Goal: Information Seeking & Learning: Learn about a topic

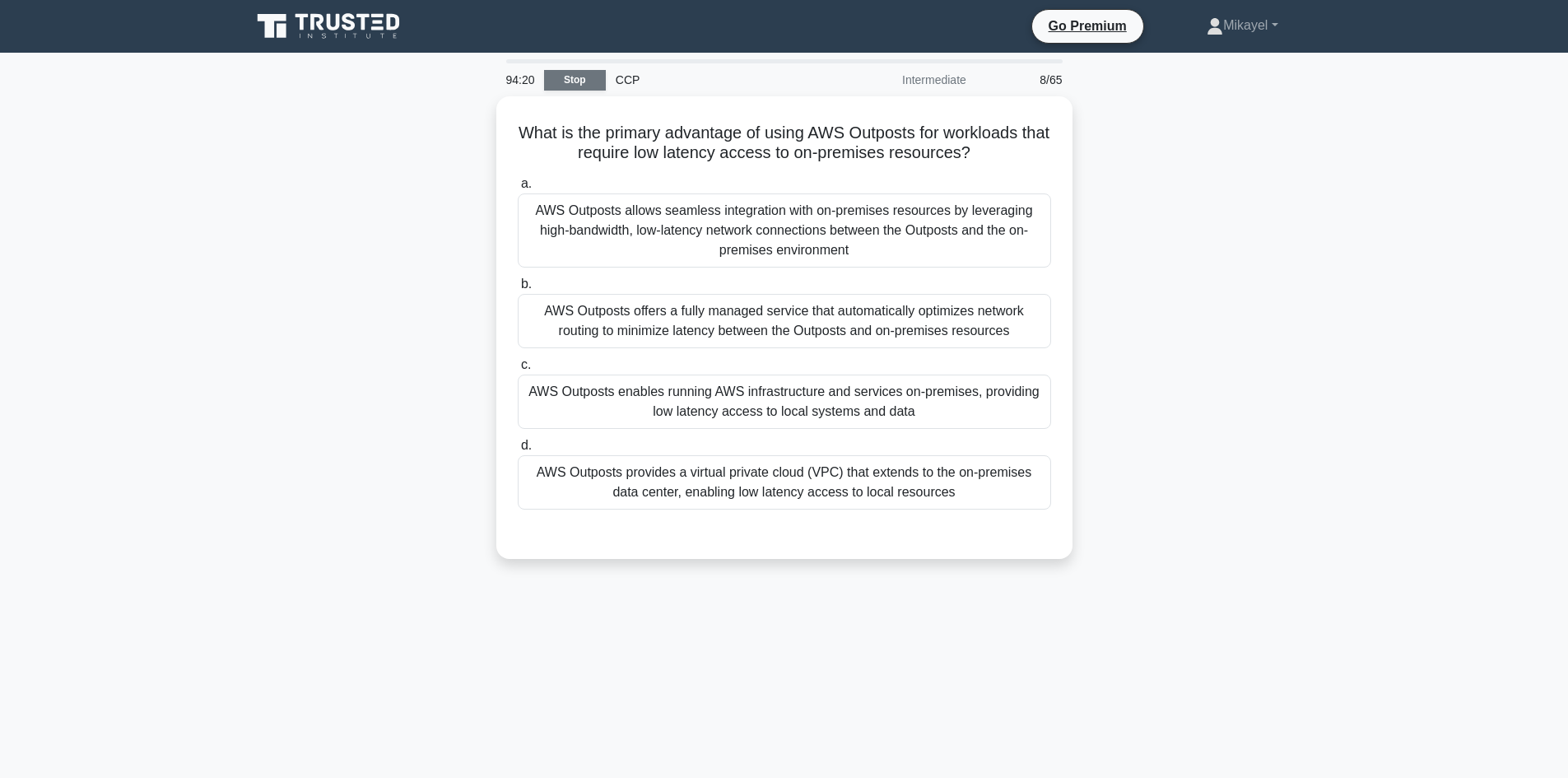
click at [580, 82] on link "Stop" at bounding box center [575, 80] width 62 height 21
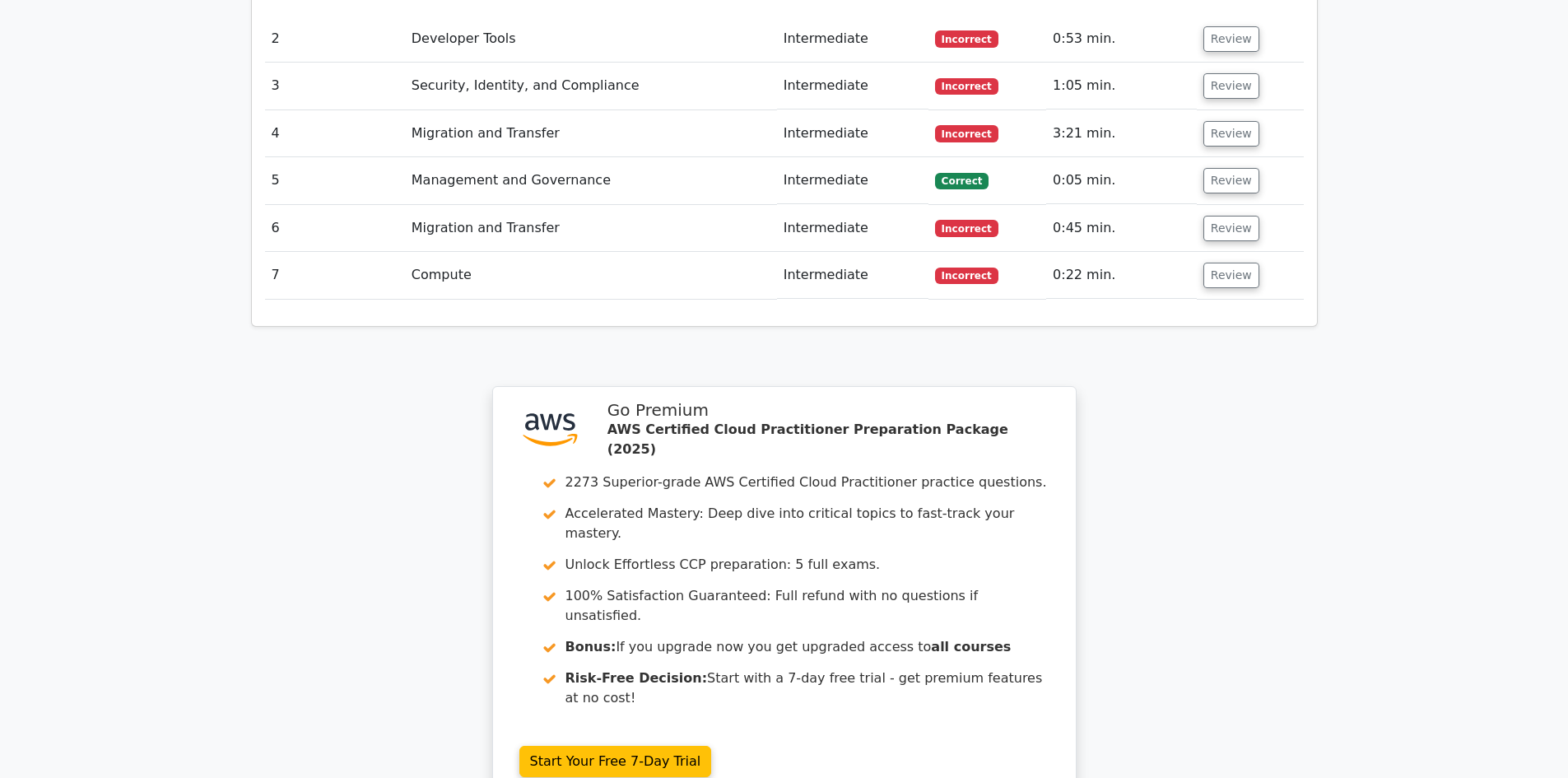
scroll to position [2170, 0]
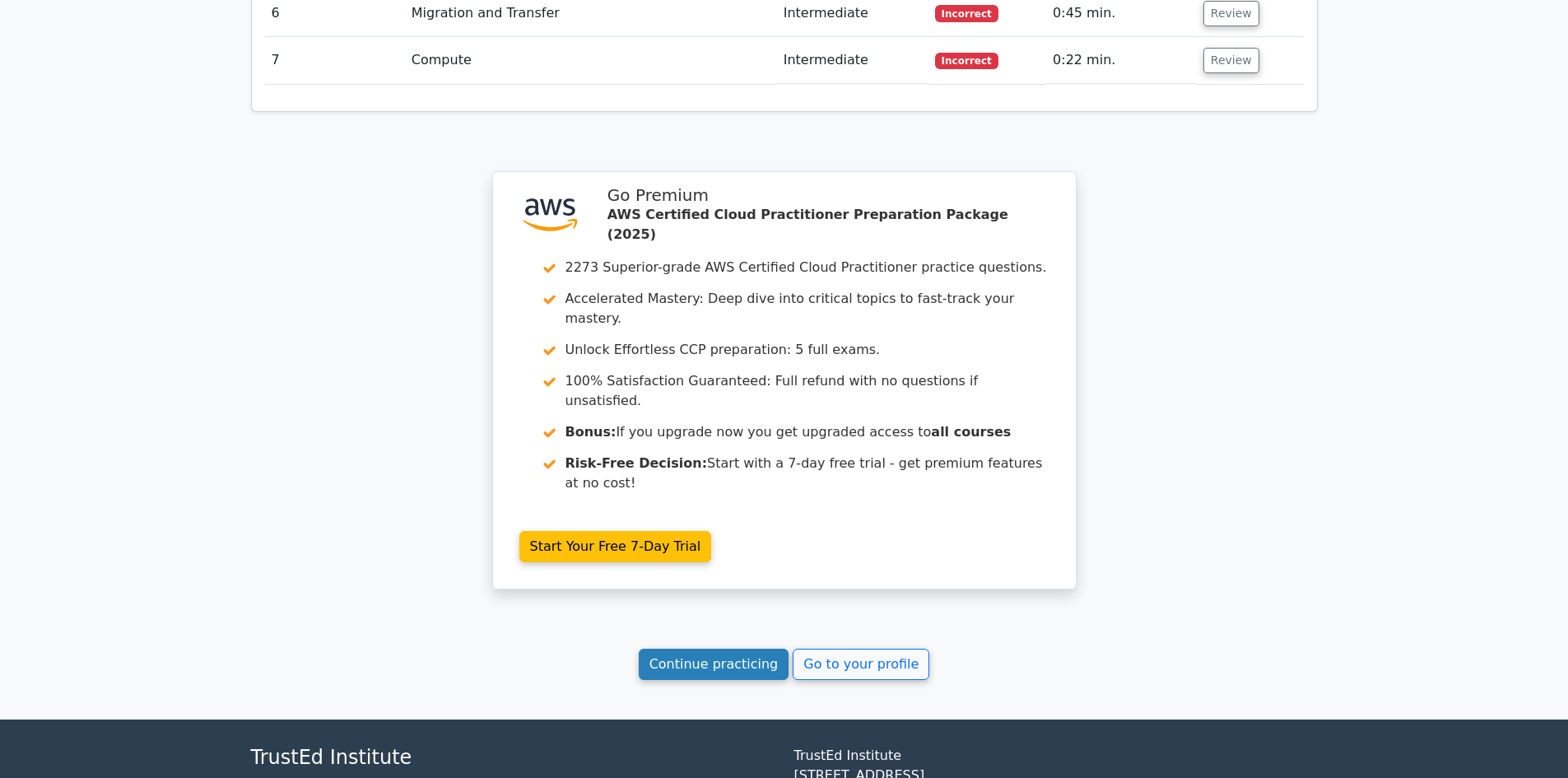
click at [697, 649] on link "Continue practicing" at bounding box center [714, 665] width 151 height 31
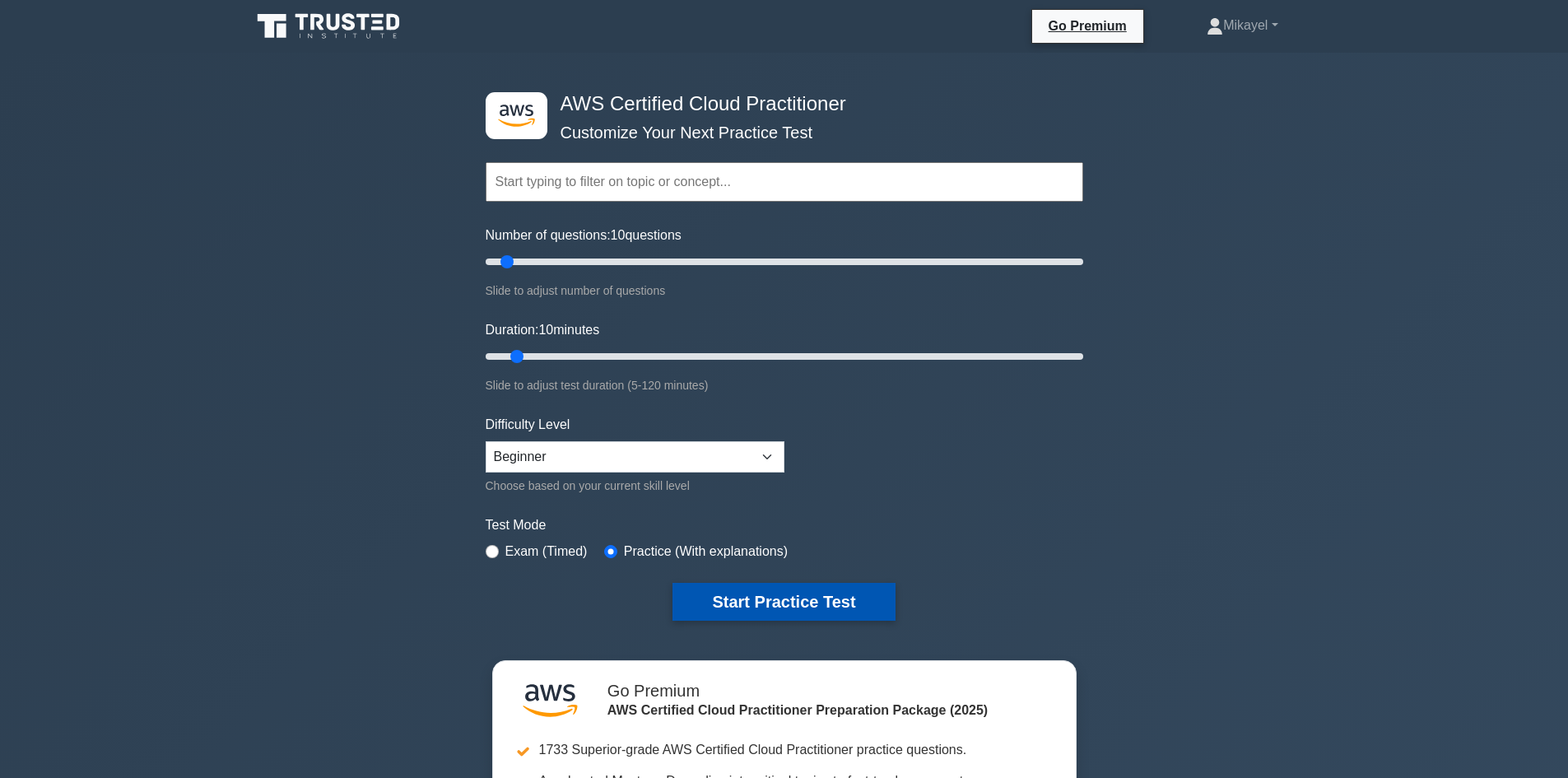
click at [752, 604] on button "Start Practice Test" at bounding box center [784, 602] width 222 height 38
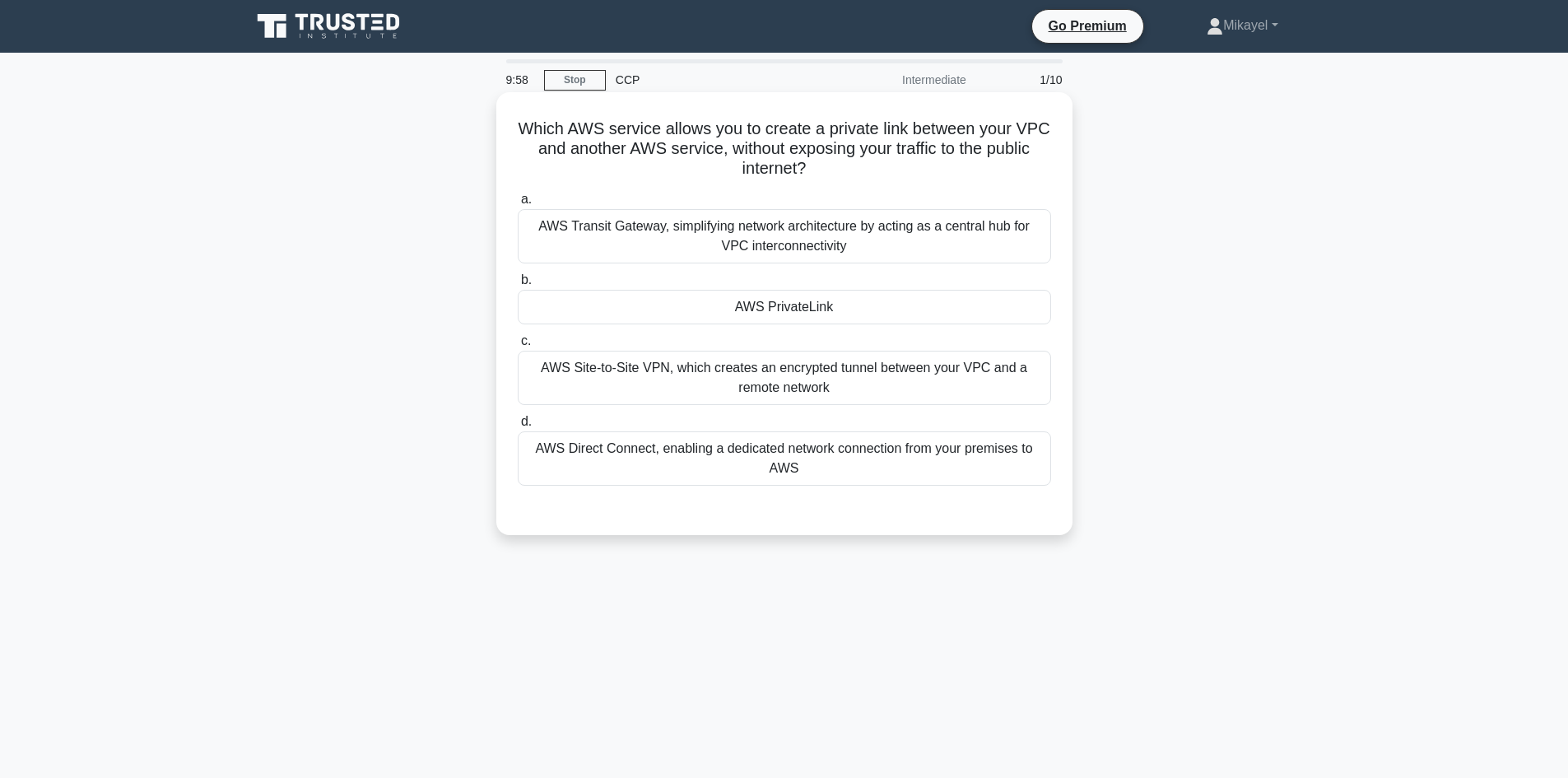
click at [751, 311] on div "AWS PrivateLink" at bounding box center [784, 307] width 534 height 34
click at [518, 286] on input "b. AWS PrivateLink" at bounding box center [518, 279] width 0 height 10
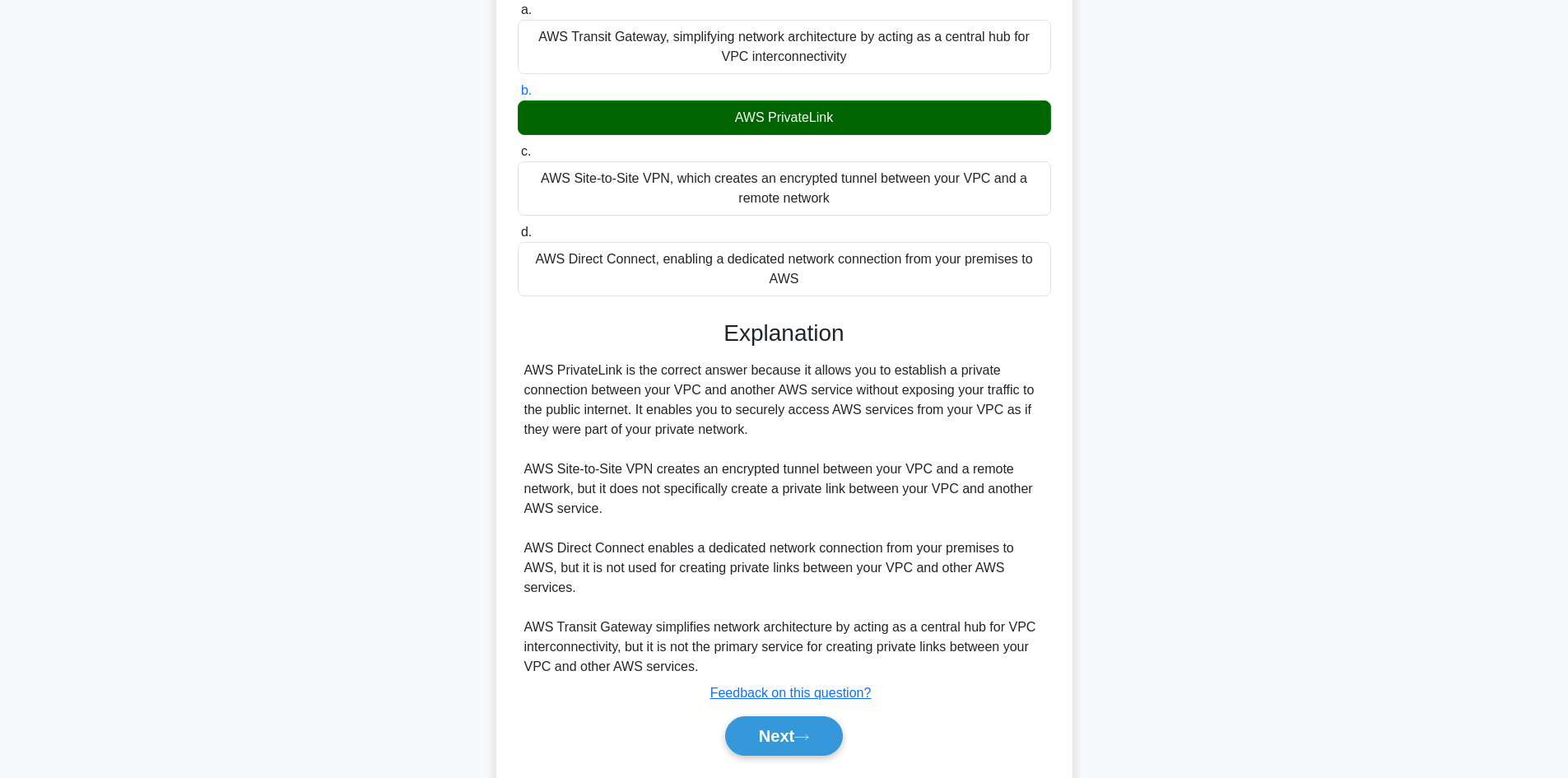
scroll to position [197, 0]
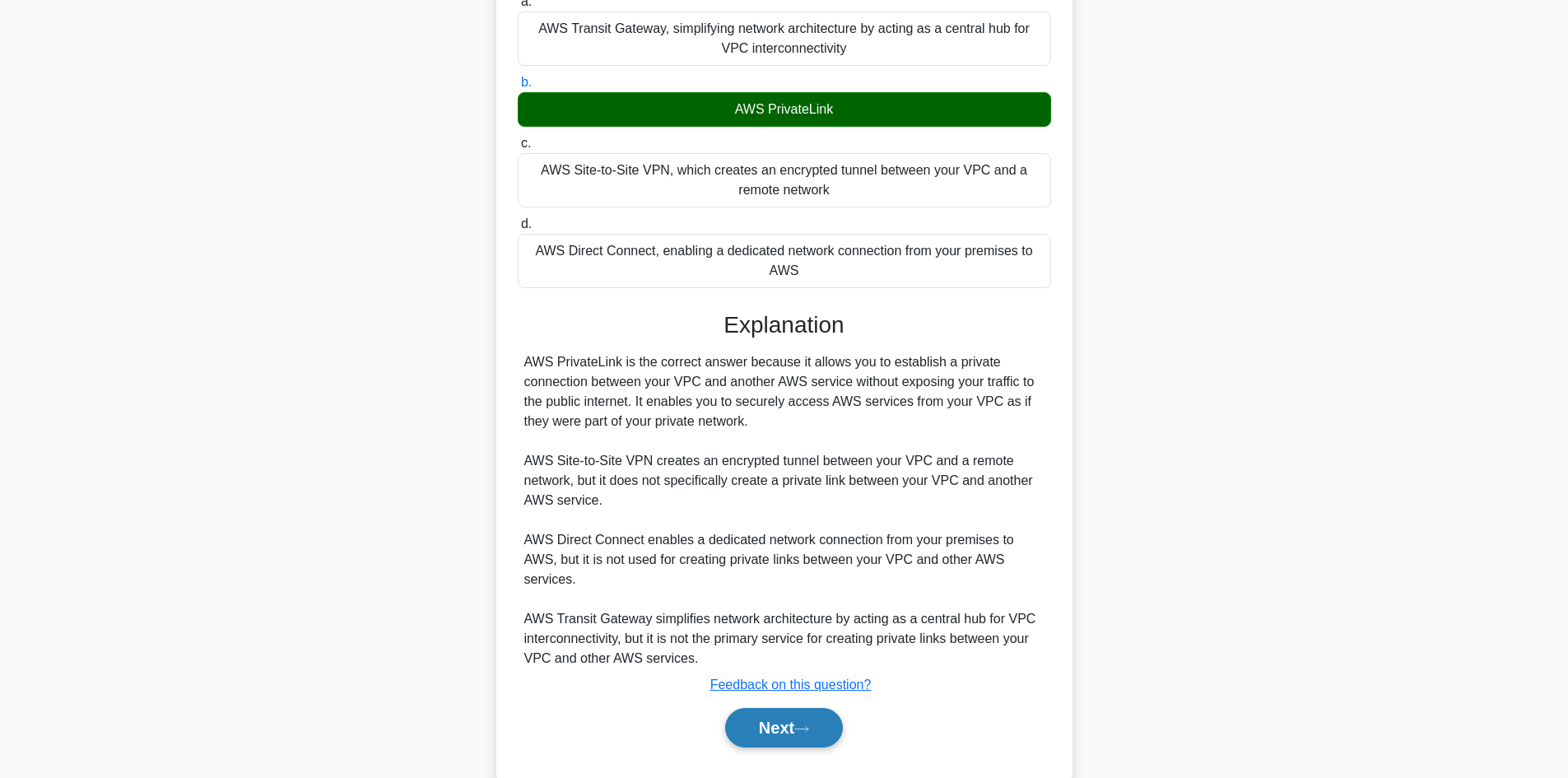
click at [766, 729] on button "Next" at bounding box center [784, 727] width 118 height 39
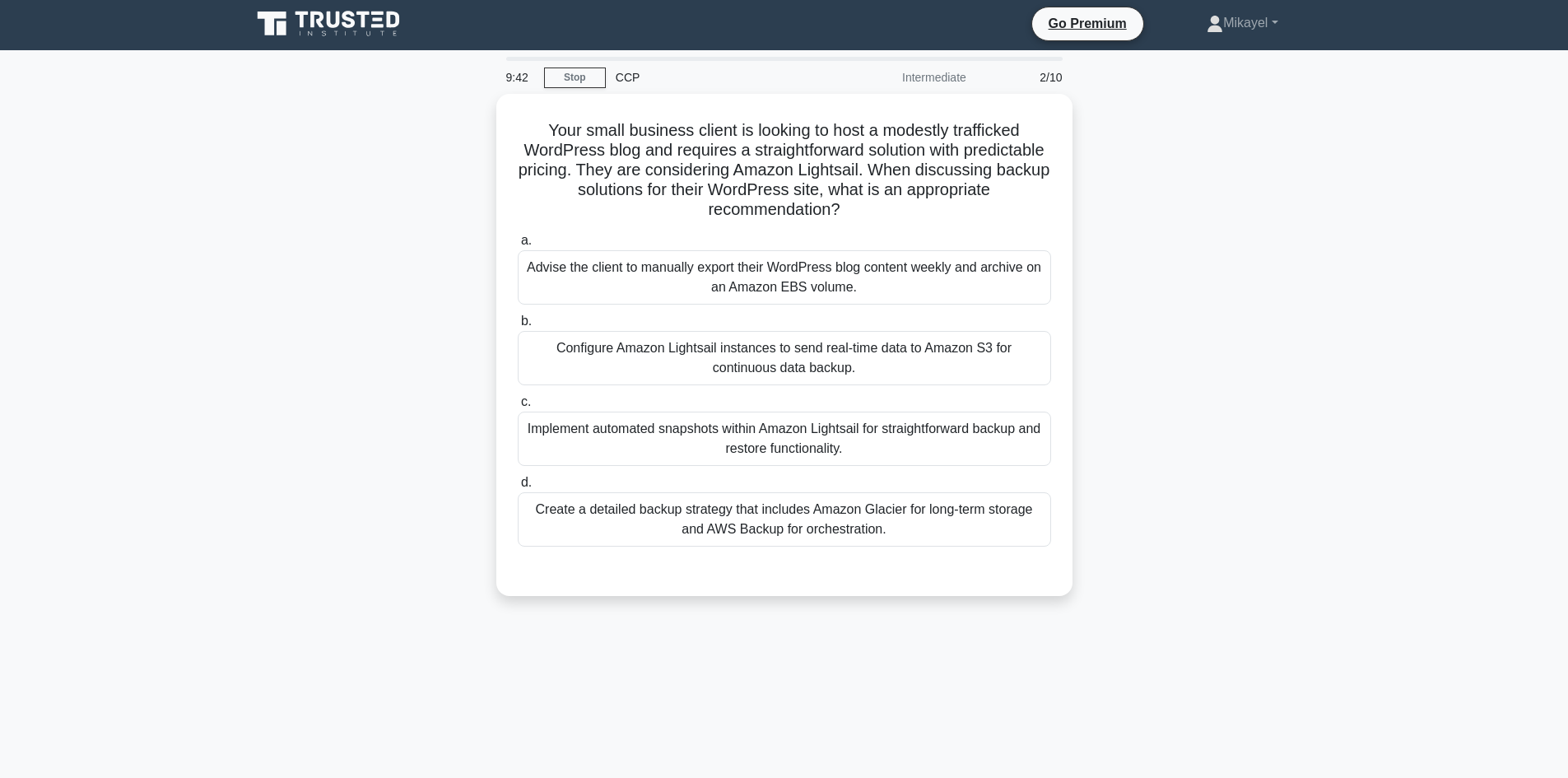
scroll to position [0, 0]
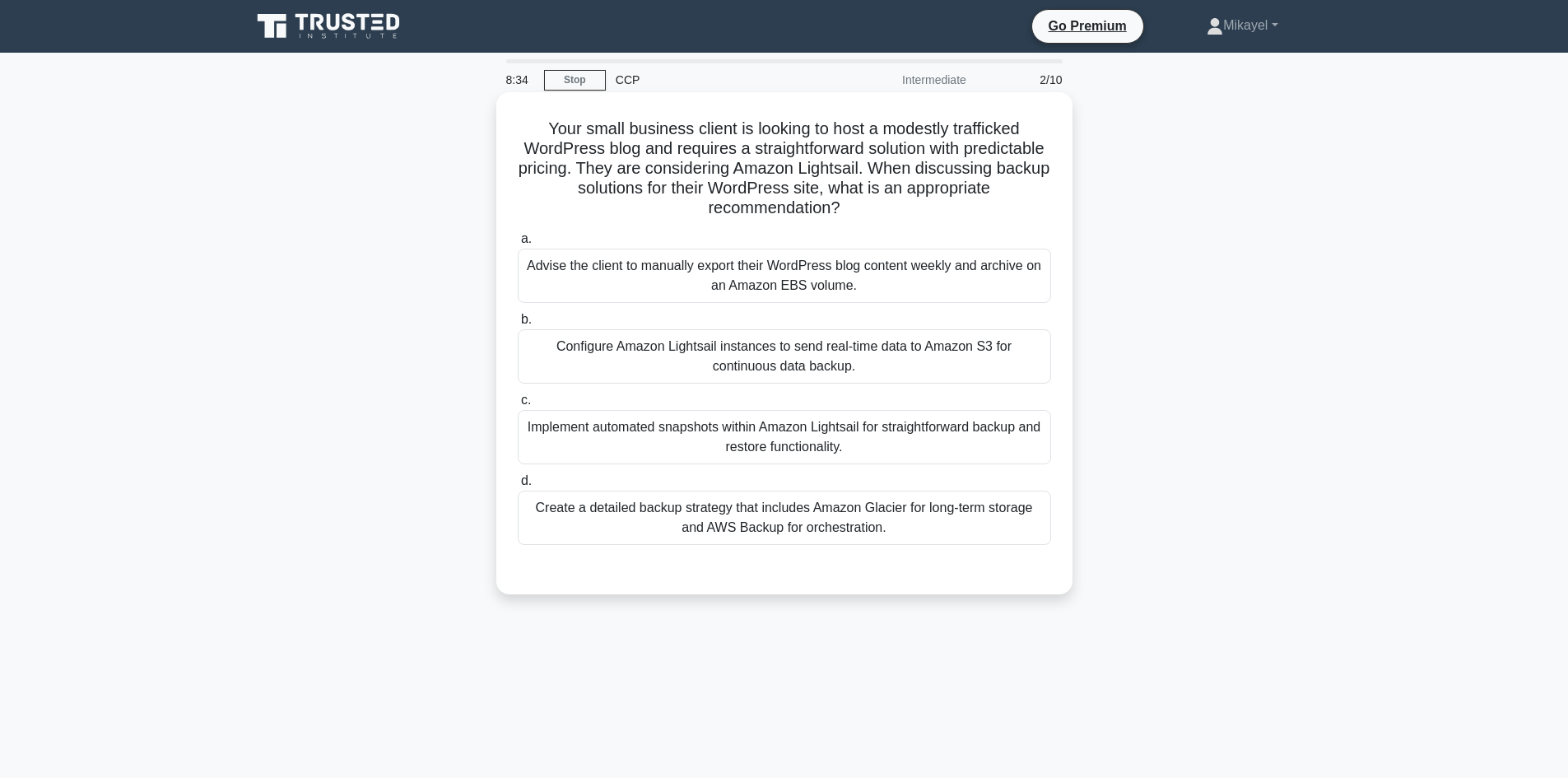
click at [794, 361] on div "Configure Amazon Lightsail instances to send real-time data to Amazon S3 for co…" at bounding box center [784, 356] width 534 height 54
click at [518, 325] on input "b. Configure Amazon Lightsail instances to send real-time data to Amazon S3 for…" at bounding box center [518, 319] width 0 height 10
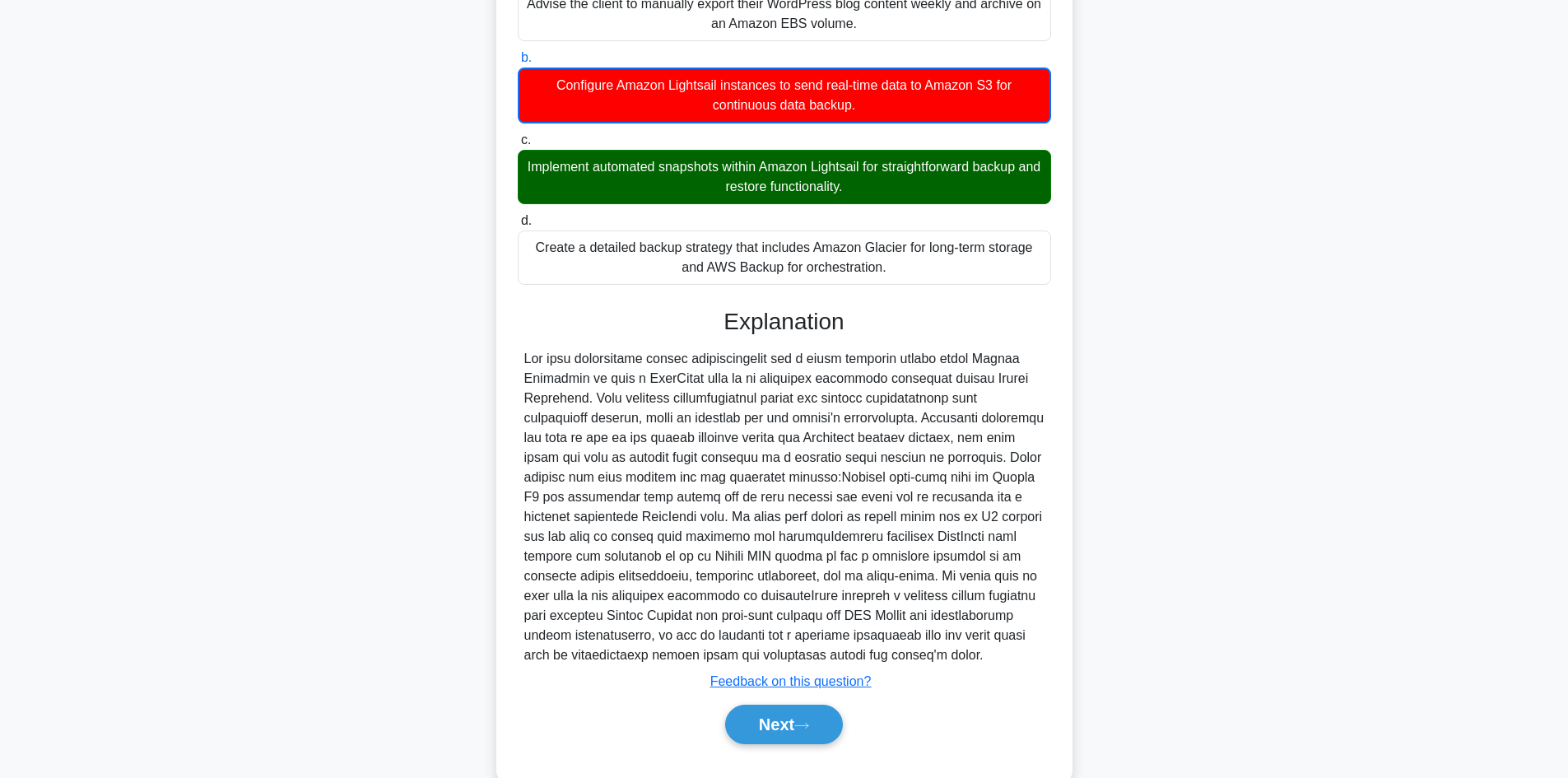
scroll to position [298, 0]
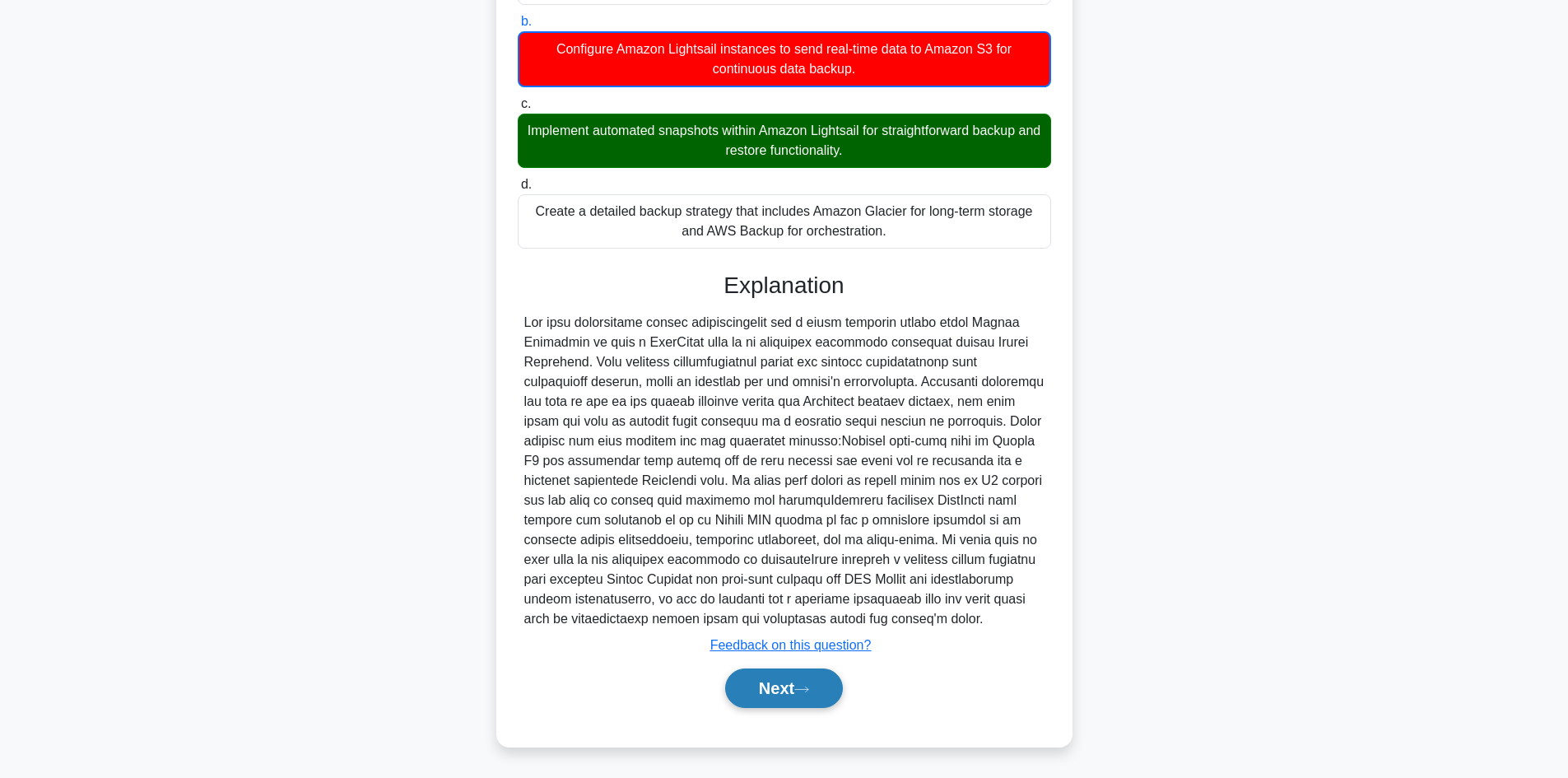
click at [794, 681] on button "Next" at bounding box center [784, 687] width 118 height 39
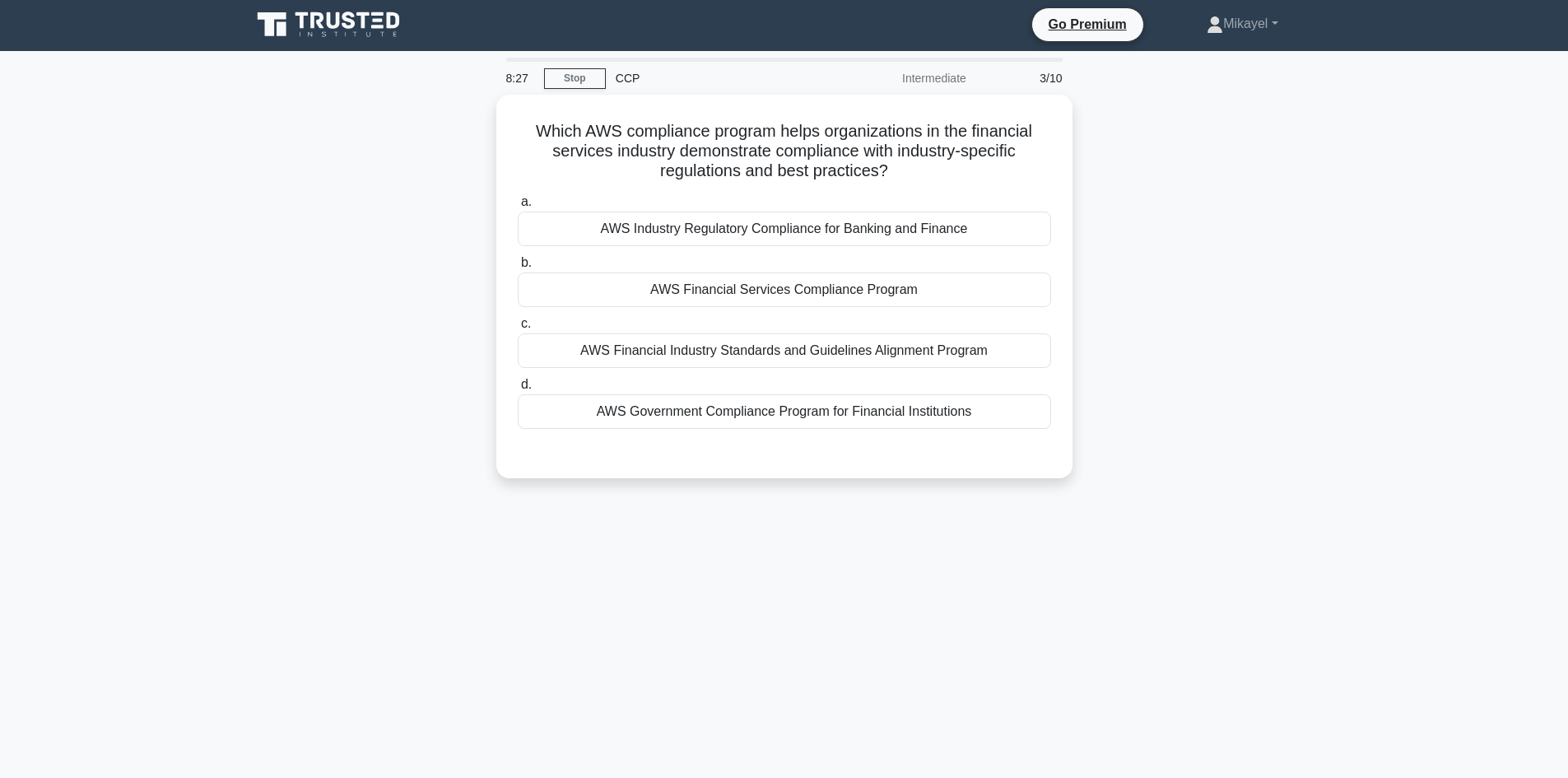
scroll to position [0, 0]
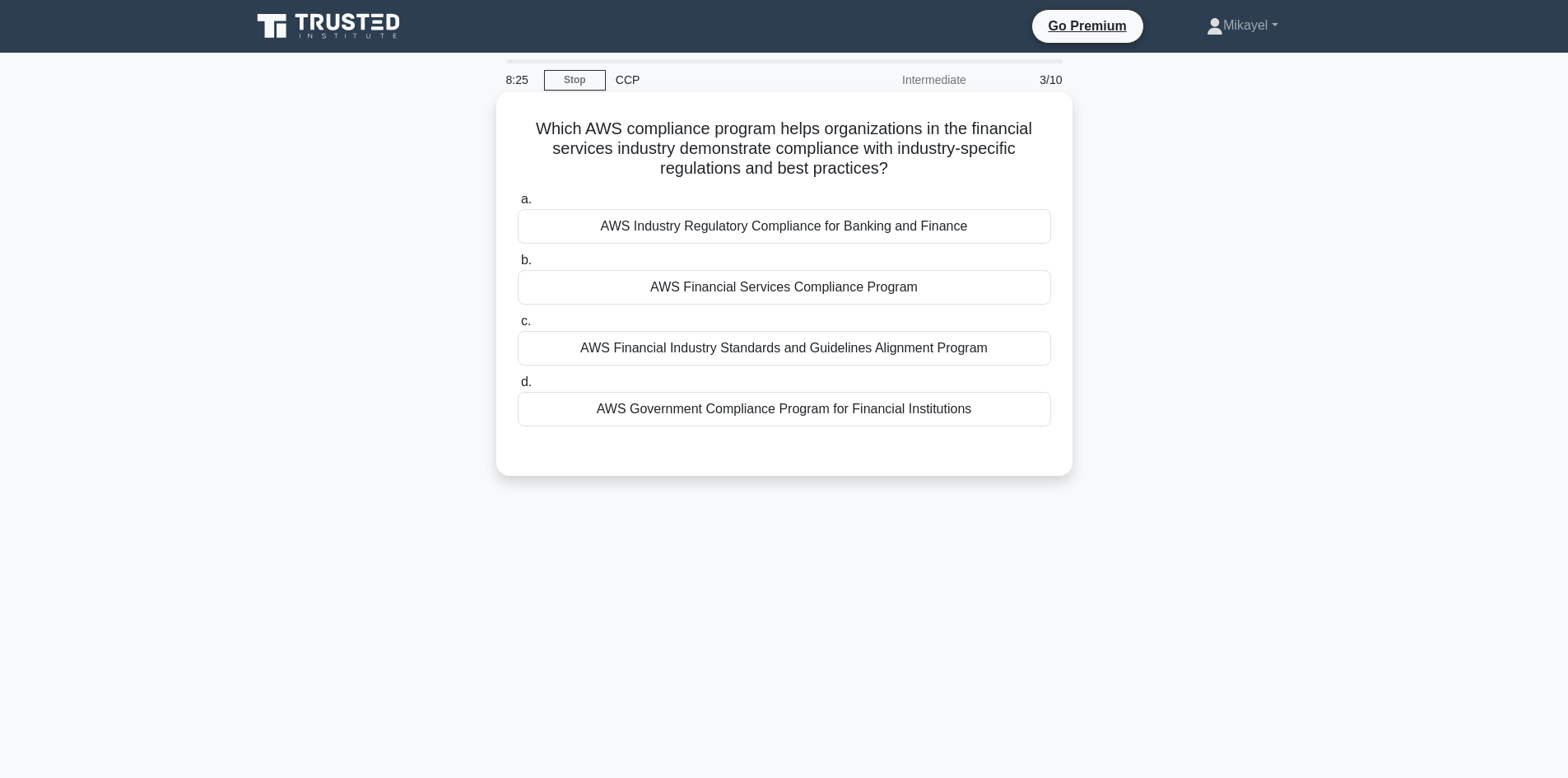
click at [783, 287] on div "AWS Financial Services Compliance Program" at bounding box center [784, 287] width 534 height 34
click at [518, 266] on input "b. AWS Financial Services Compliance Program" at bounding box center [518, 260] width 0 height 10
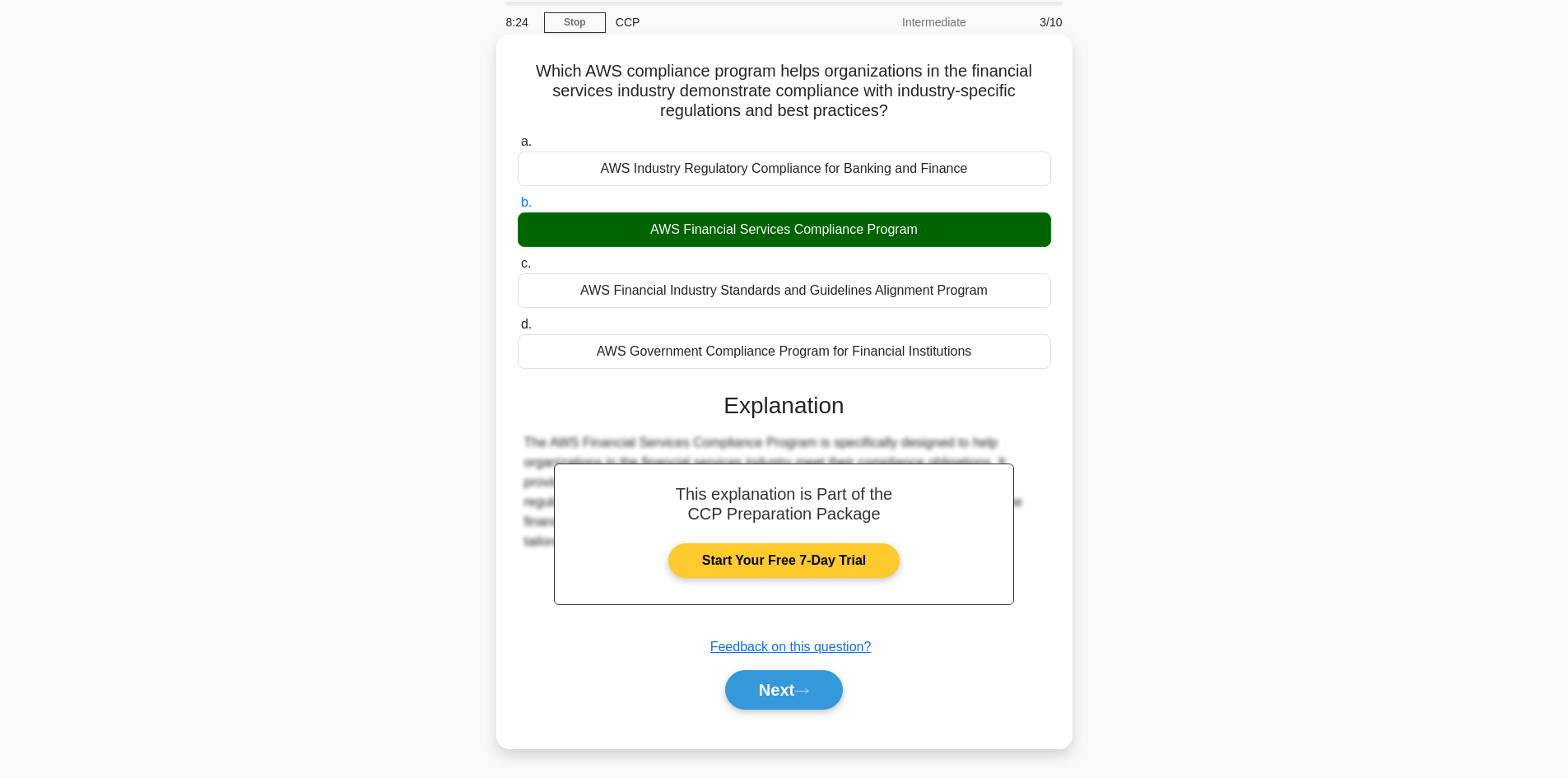
scroll to position [112, 0]
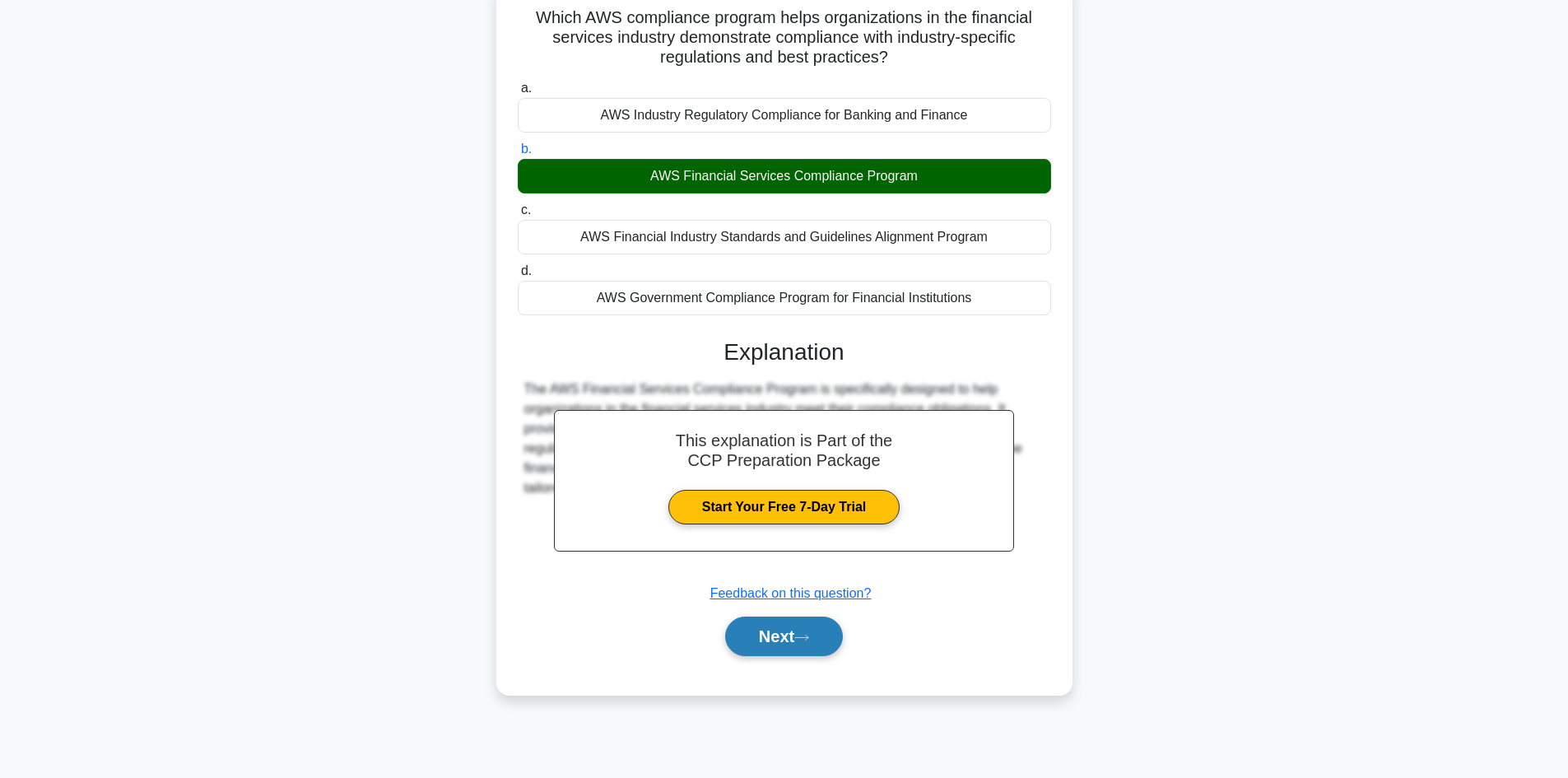
click at [794, 629] on button "Next" at bounding box center [784, 636] width 118 height 39
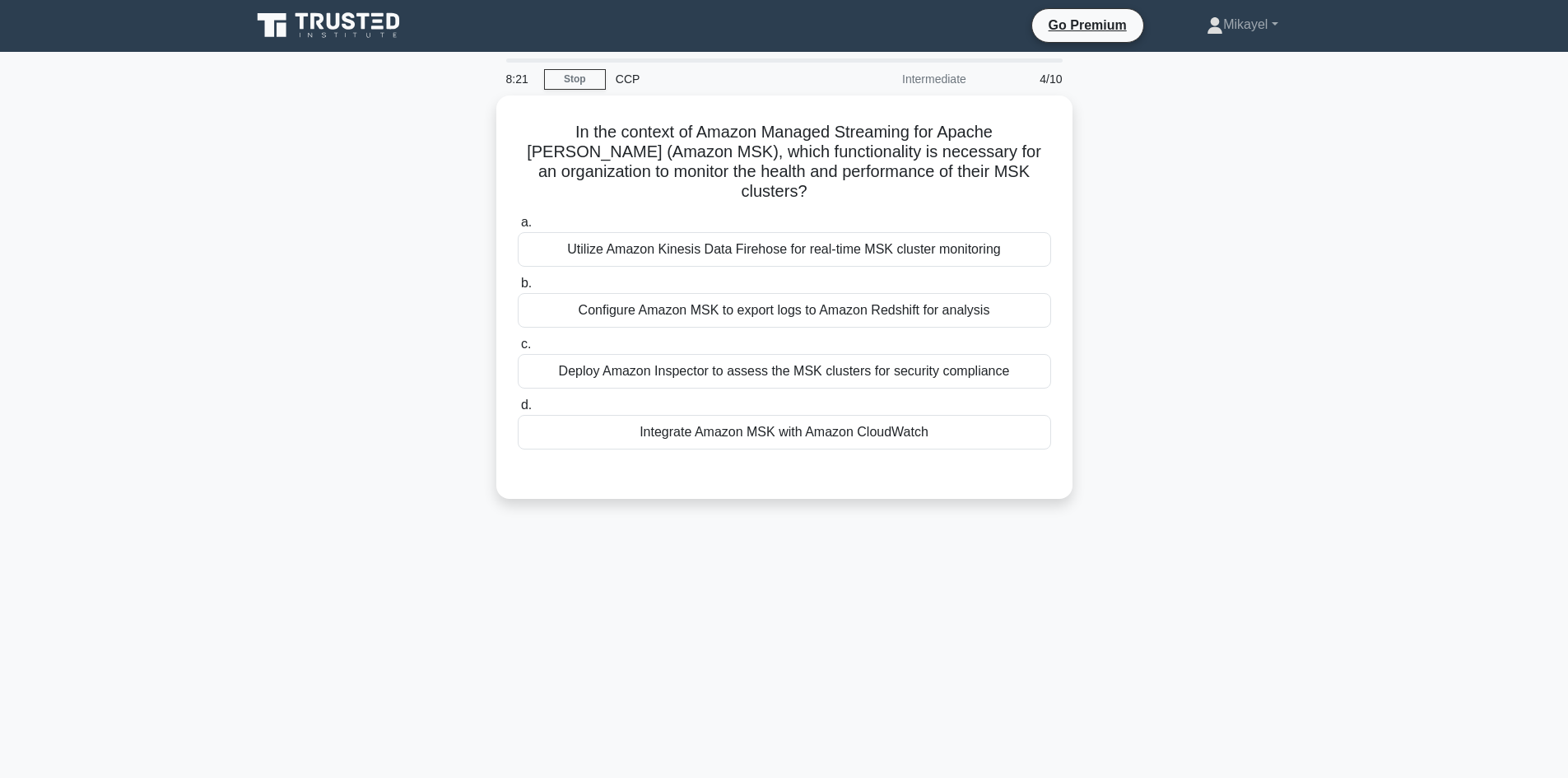
scroll to position [0, 0]
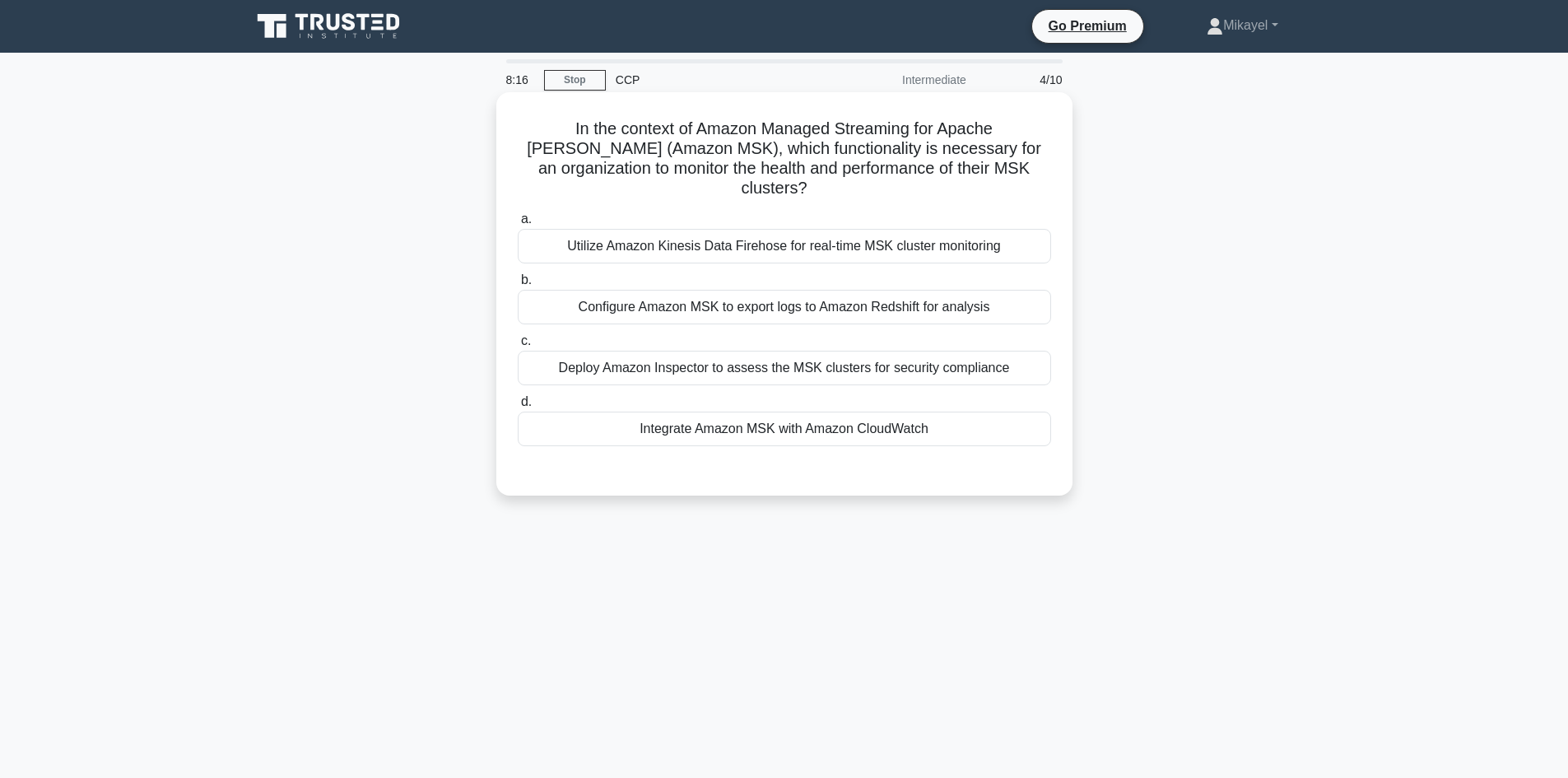
click at [804, 412] on div "Integrate Amazon MSK with Amazon CloudWatch" at bounding box center [784, 429] width 534 height 34
click at [518, 407] on input "d. Integrate Amazon MSK with Amazon CloudWatch" at bounding box center [518, 401] width 0 height 10
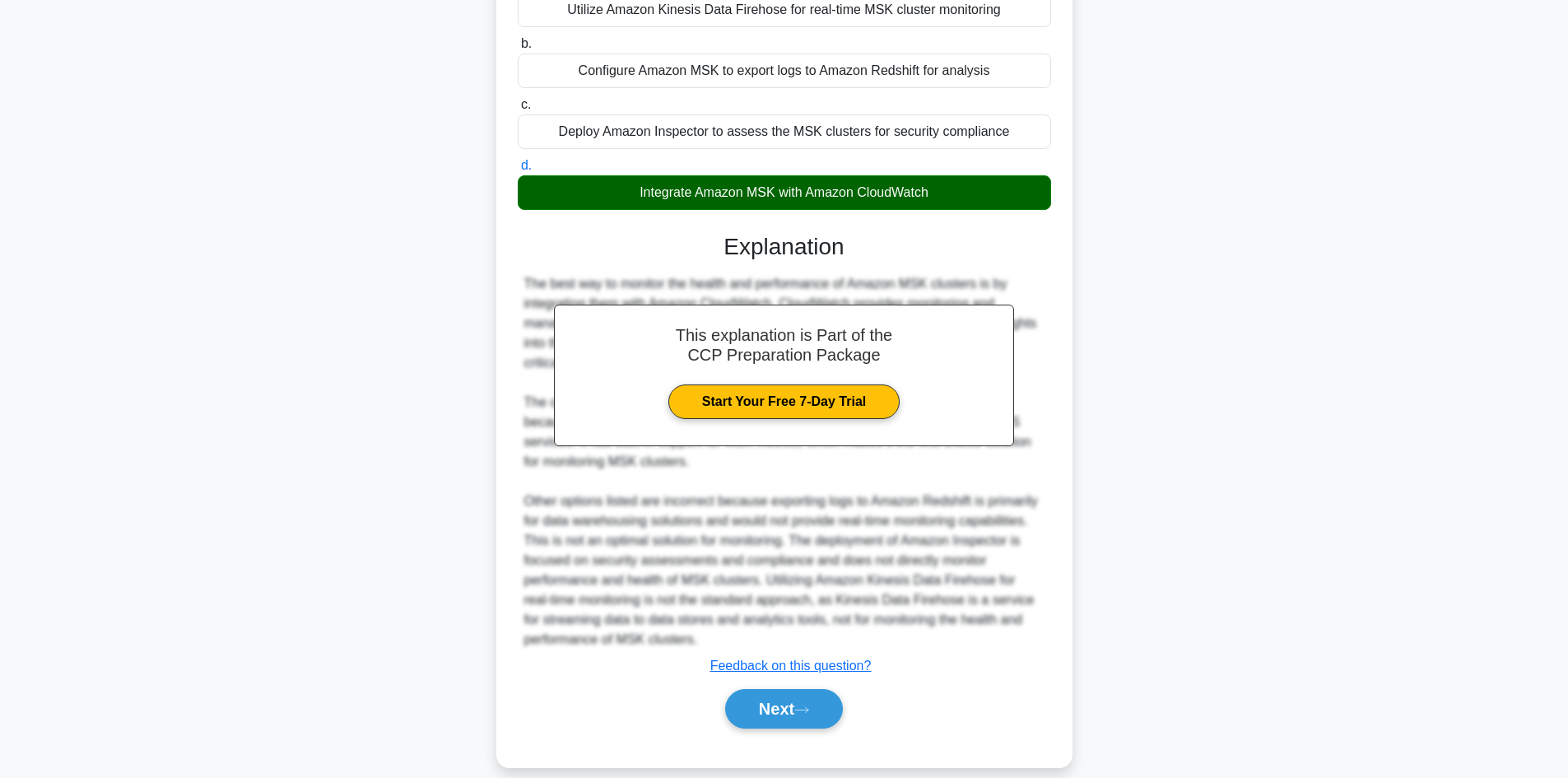
scroll to position [237, 0]
click at [798, 688] on button "Next" at bounding box center [784, 707] width 118 height 39
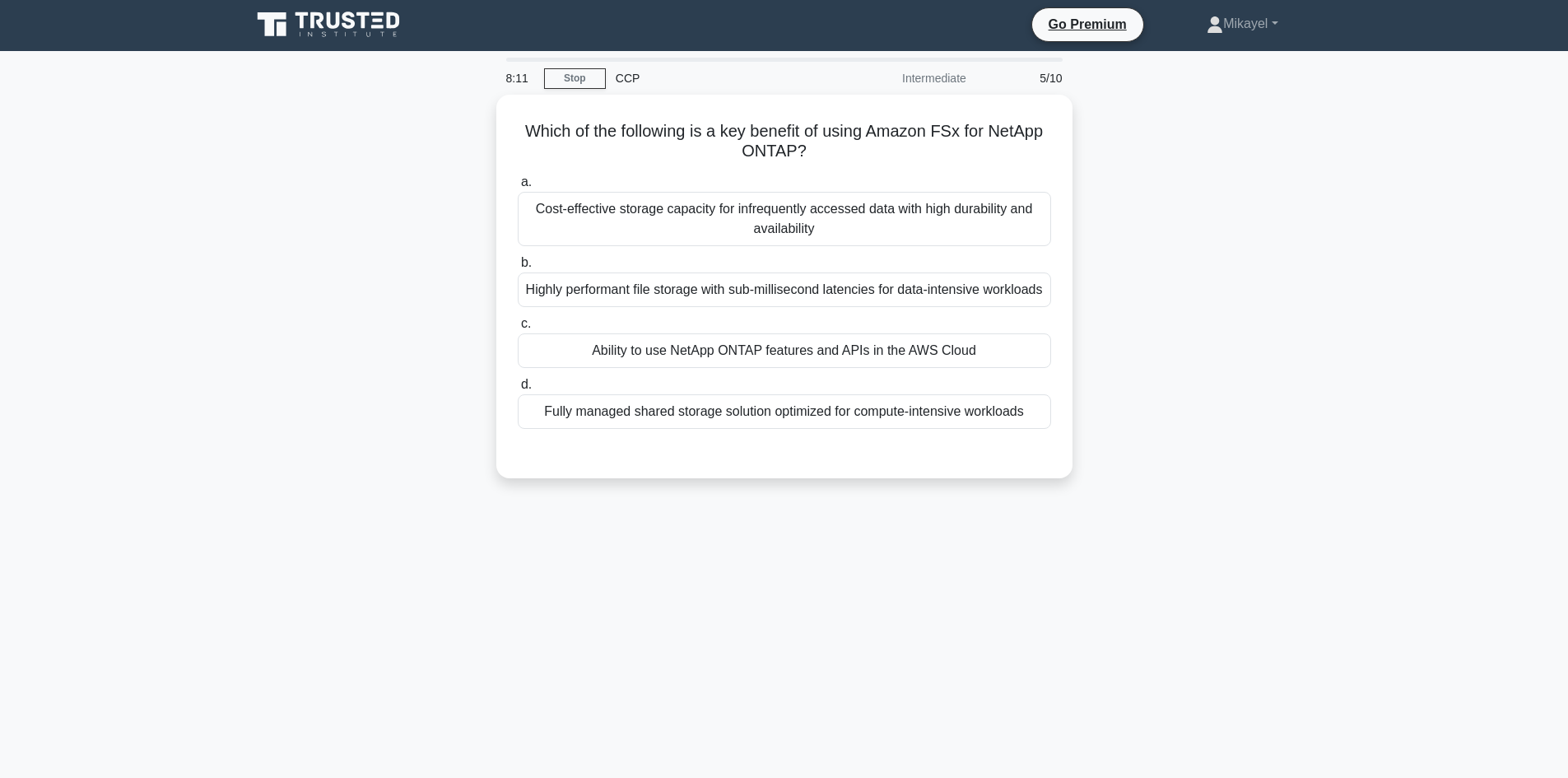
scroll to position [0, 0]
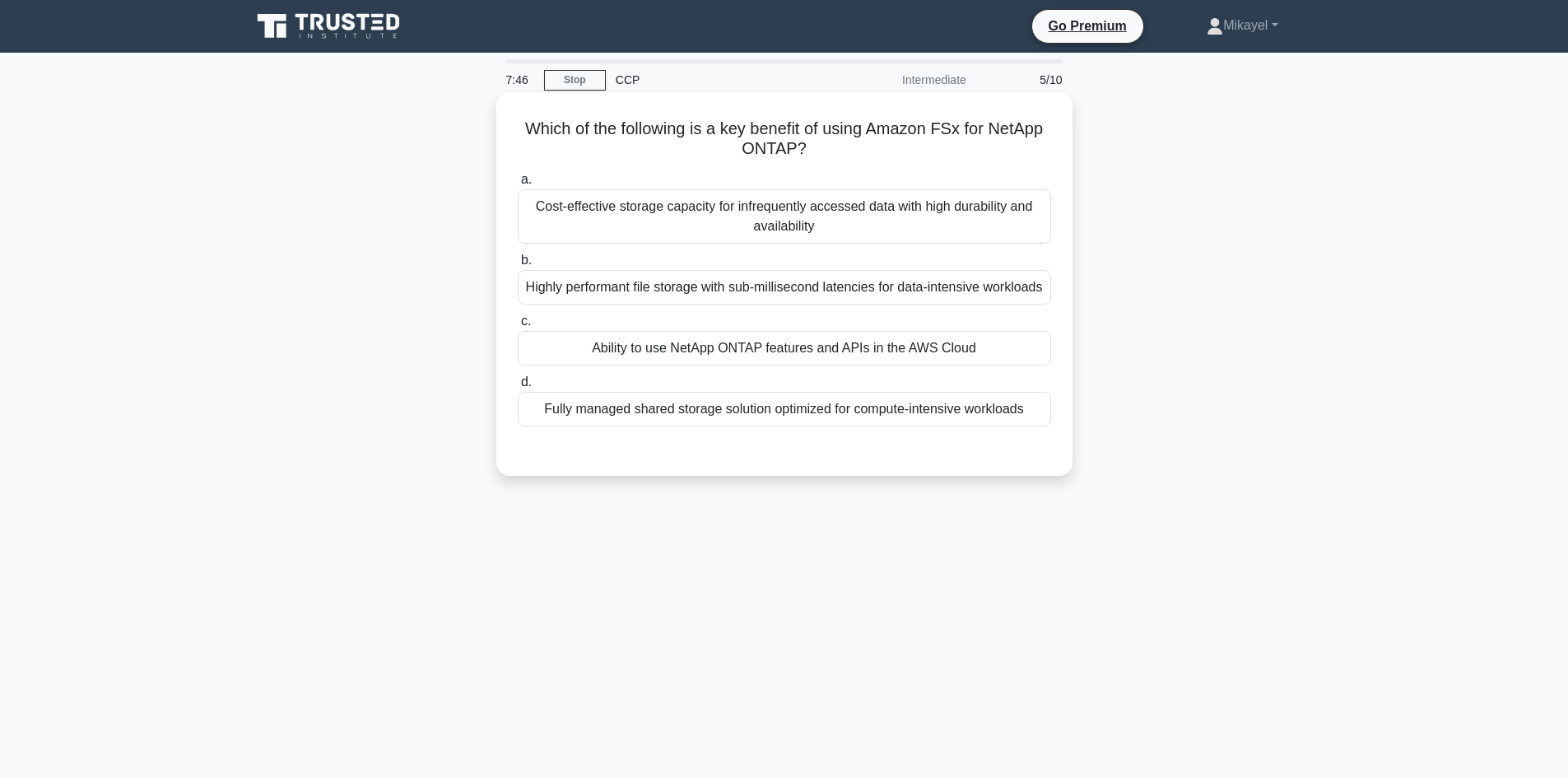
click at [766, 348] on div "Ability to use NetApp ONTAP features and APIs in the AWS Cloud" at bounding box center [784, 348] width 534 height 34
click at [518, 327] on input "c. Ability to use NetApp ONTAP features and APIs in the AWS Cloud" at bounding box center [518, 321] width 0 height 10
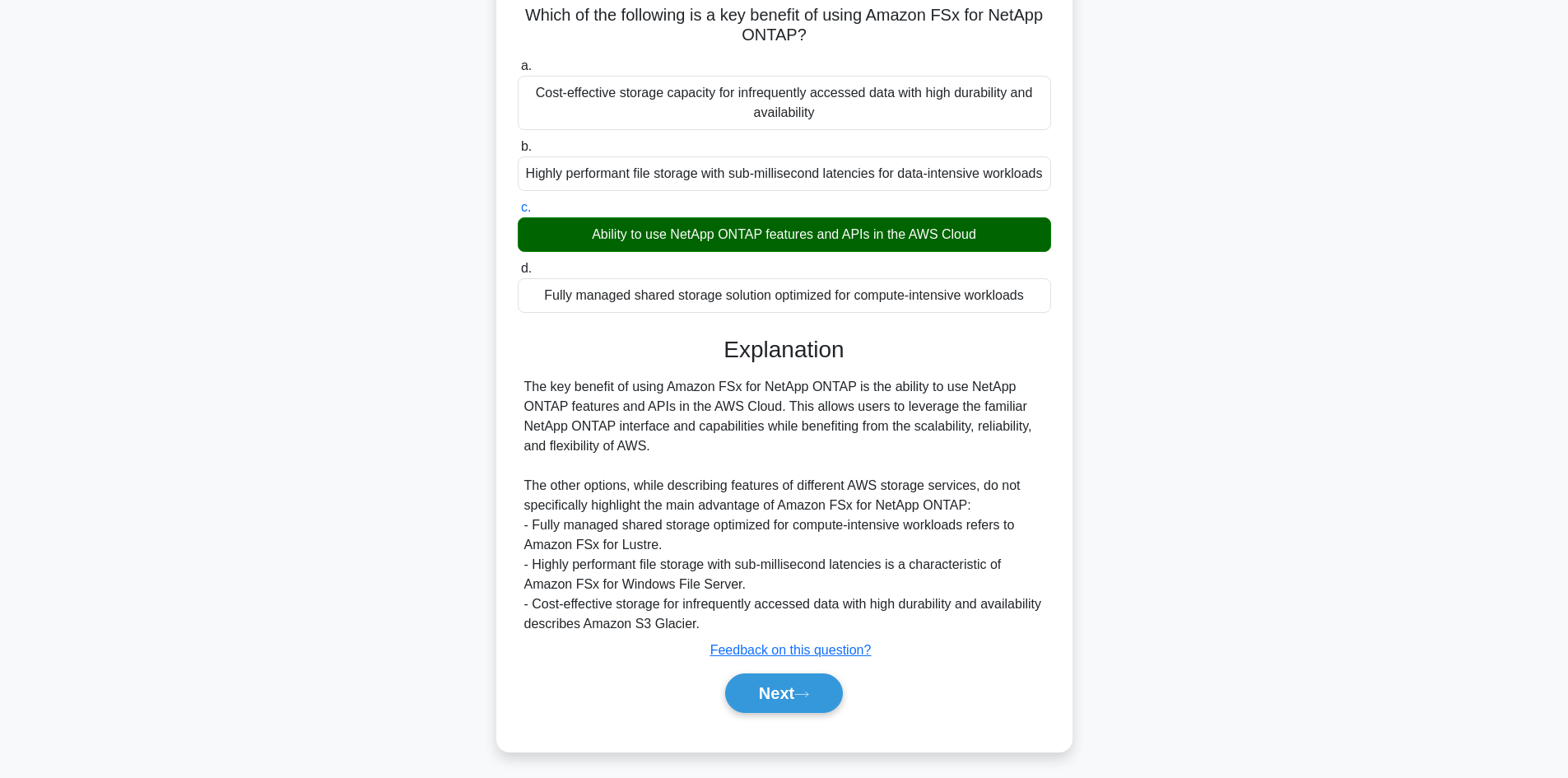
scroll to position [118, 0]
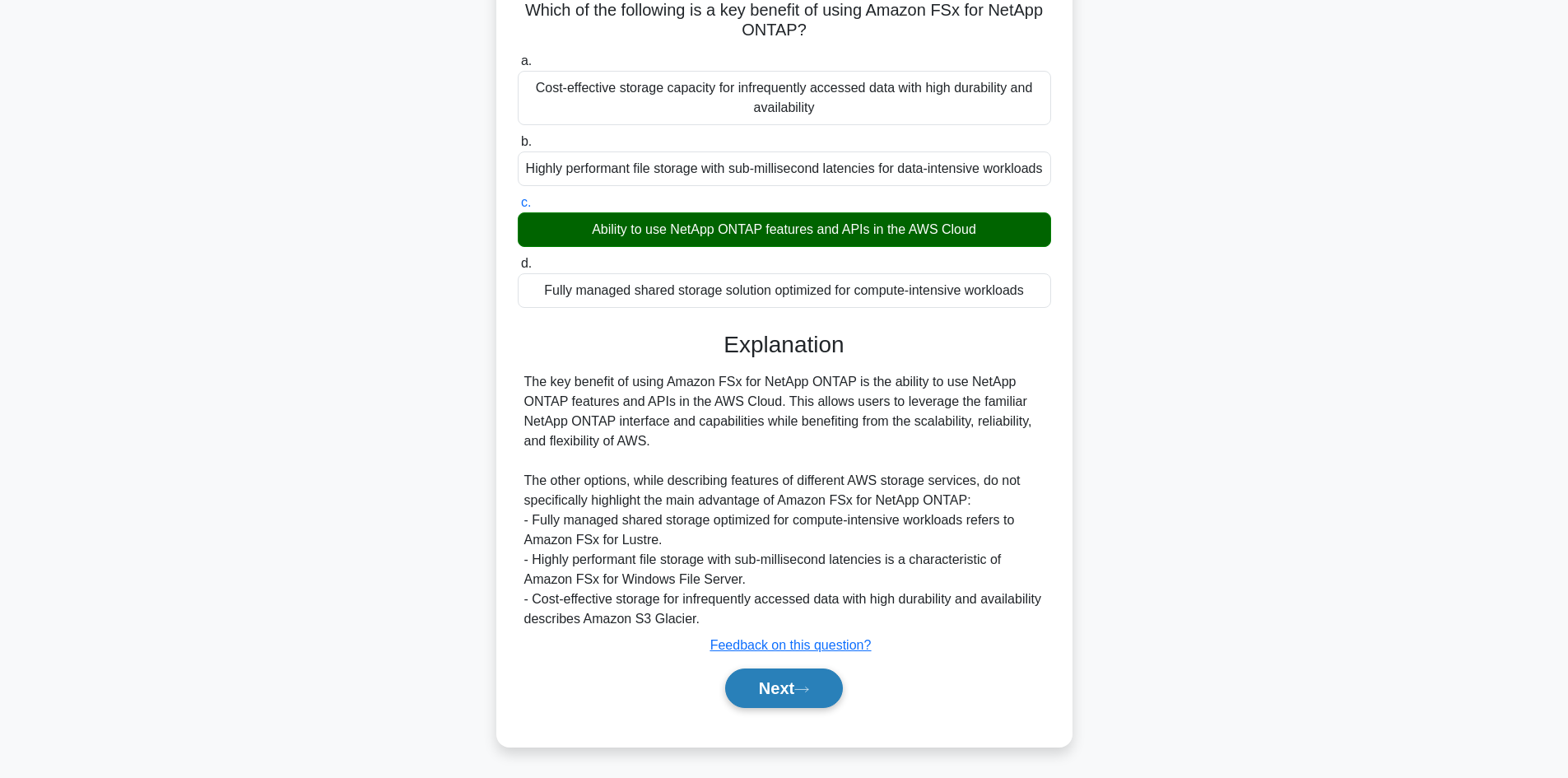
click at [793, 683] on button "Next" at bounding box center [784, 687] width 118 height 39
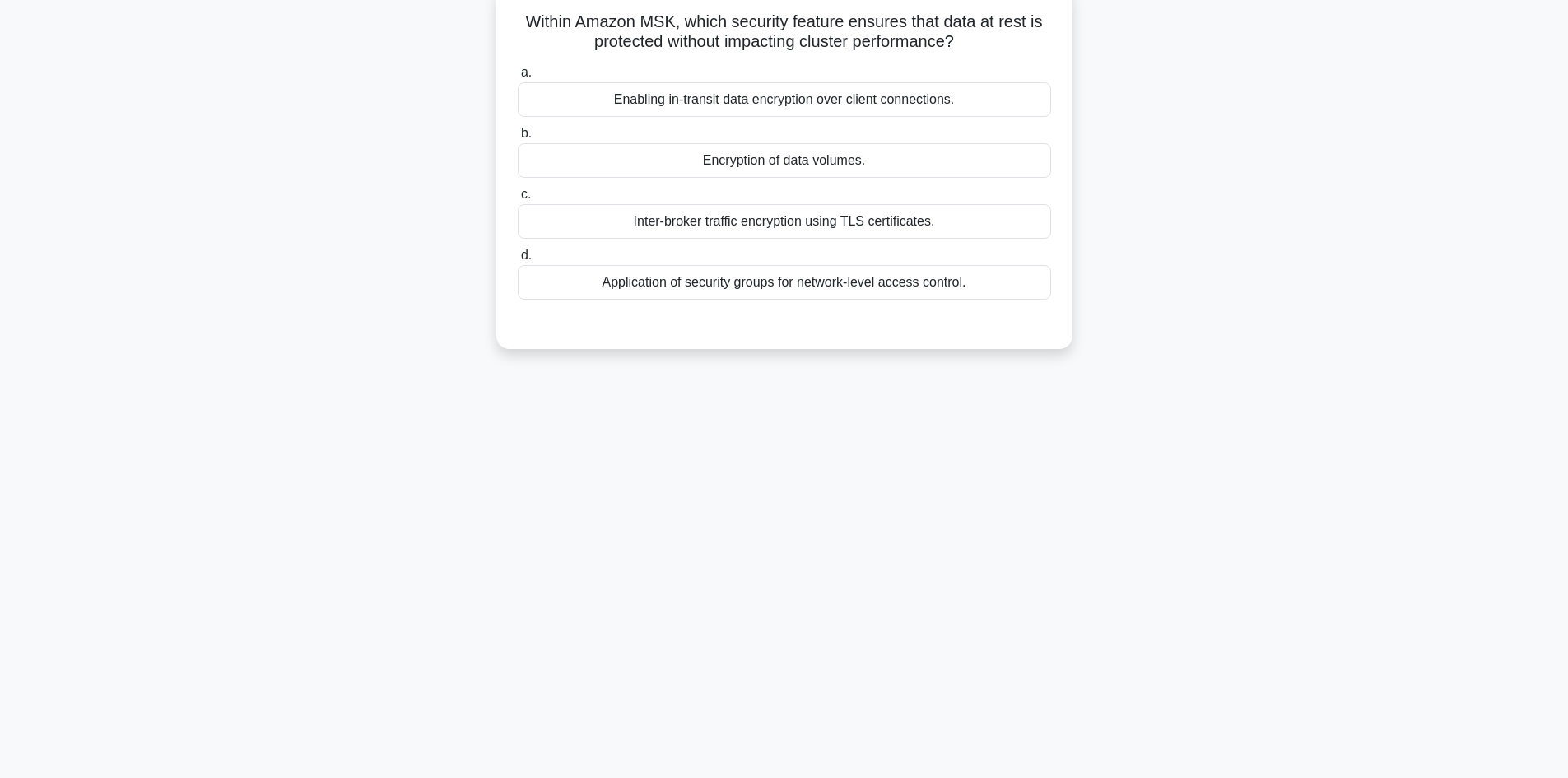
scroll to position [12, 0]
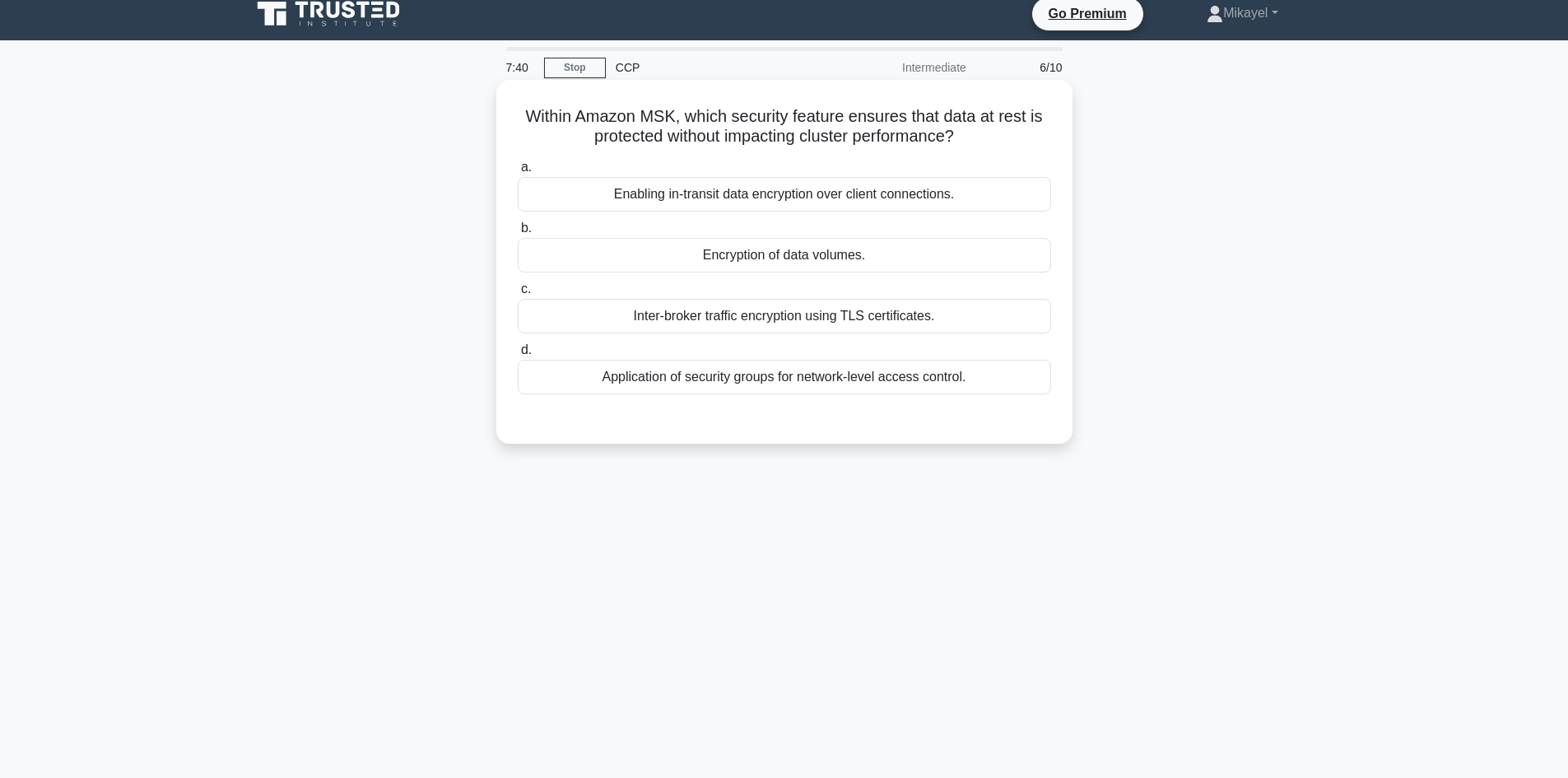
click at [776, 245] on div "Encryption of data volumes." at bounding box center [784, 256] width 534 height 34
click at [518, 234] on input "b. Encryption of data volumes." at bounding box center [518, 228] width 0 height 10
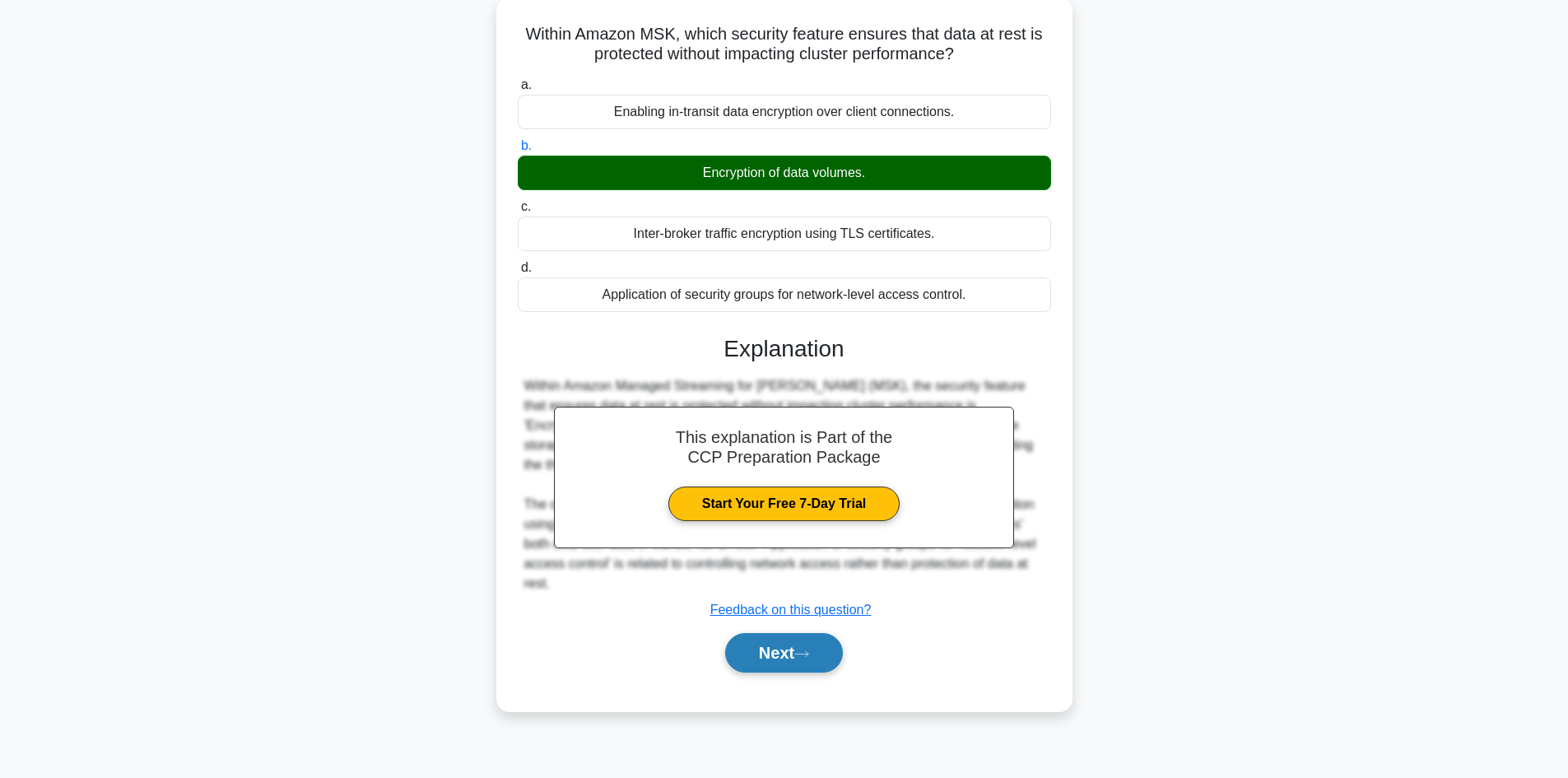
scroll to position [99, 0]
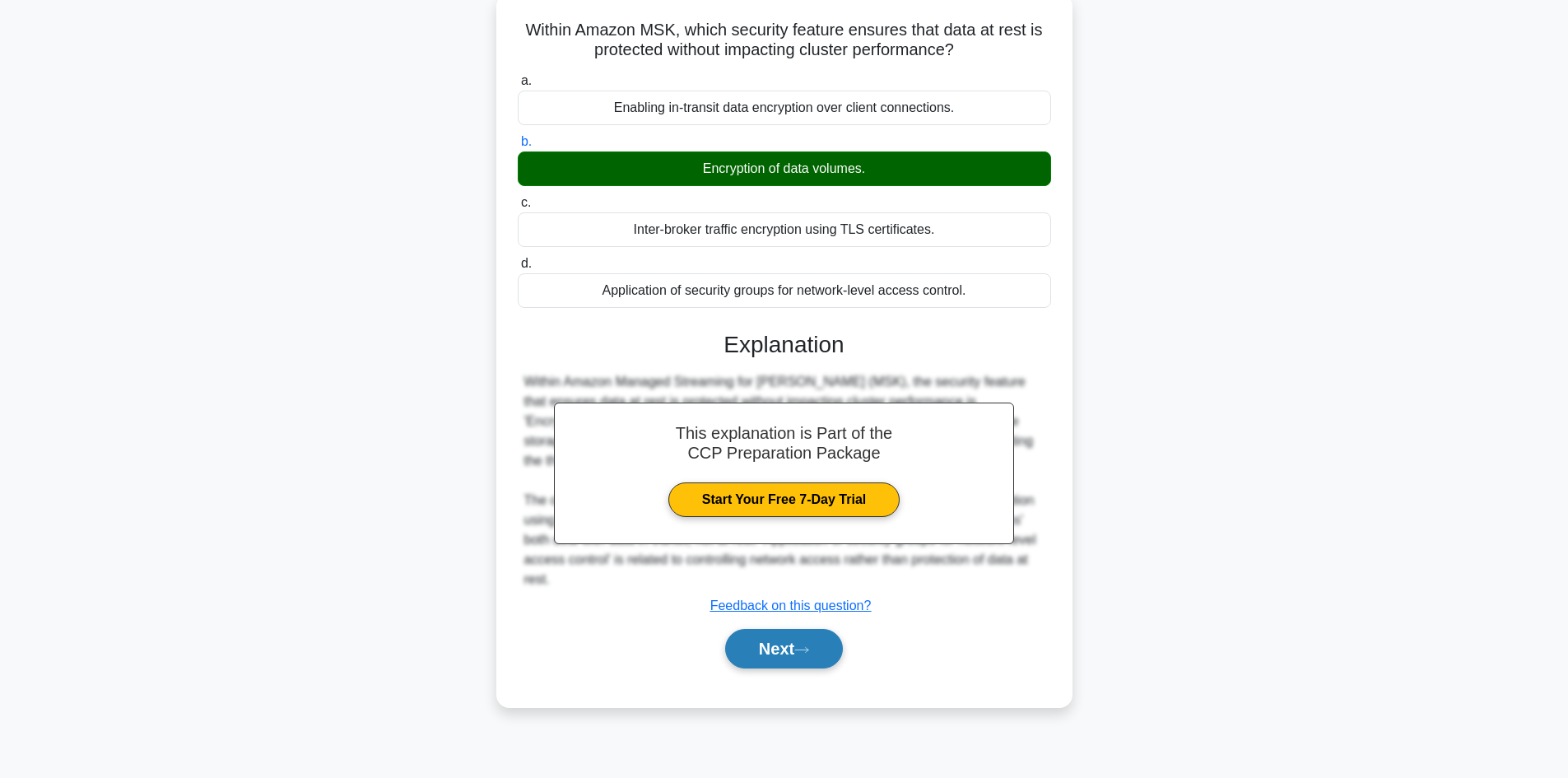
click at [793, 653] on button "Next" at bounding box center [784, 648] width 118 height 39
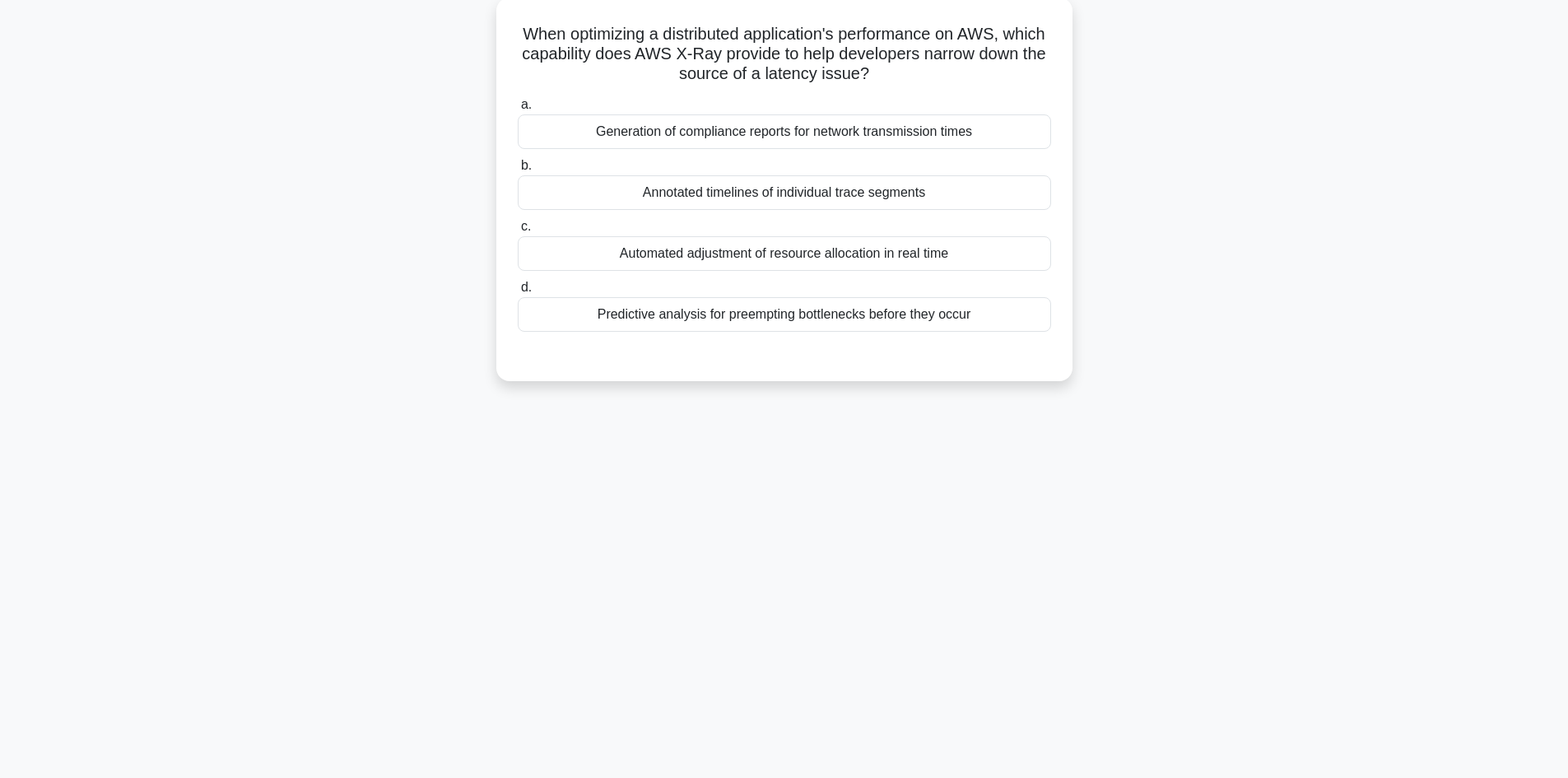
scroll to position [0, 0]
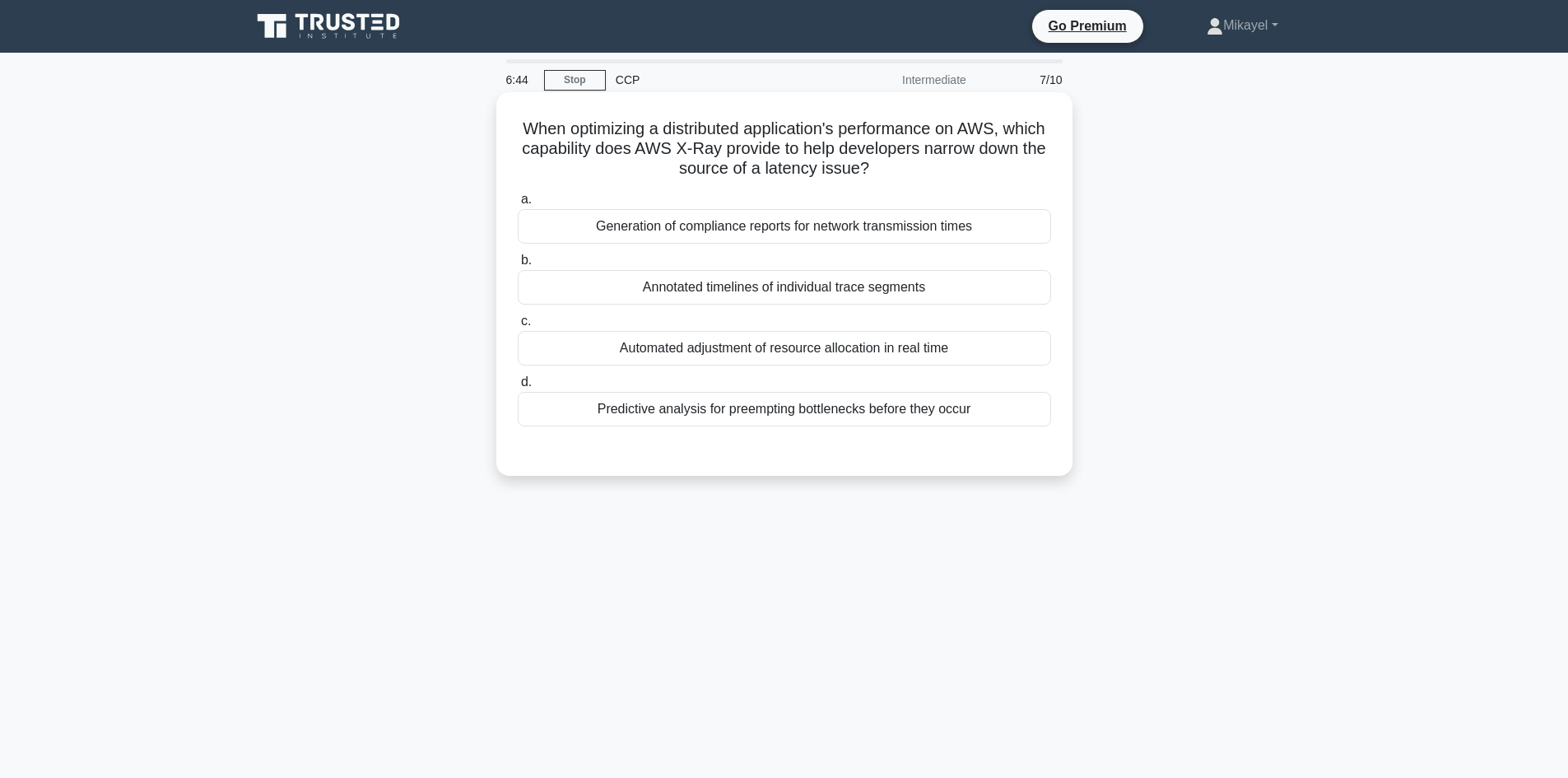
click at [727, 293] on div "Annotated timelines of individual trace segments" at bounding box center [784, 287] width 534 height 34
click at [518, 266] on input "b. Annotated timelines of individual trace segments" at bounding box center [518, 260] width 0 height 10
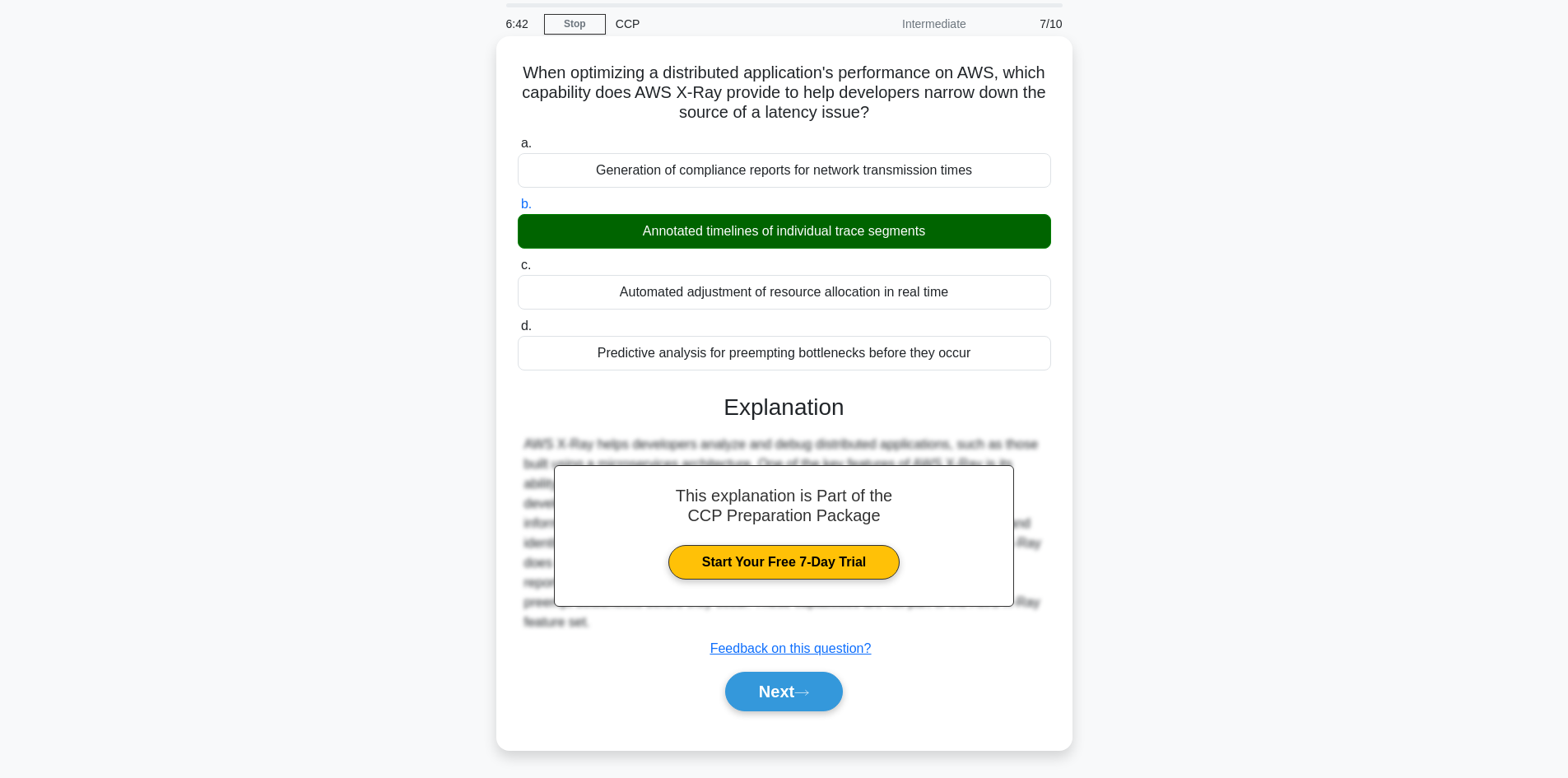
scroll to position [112, 0]
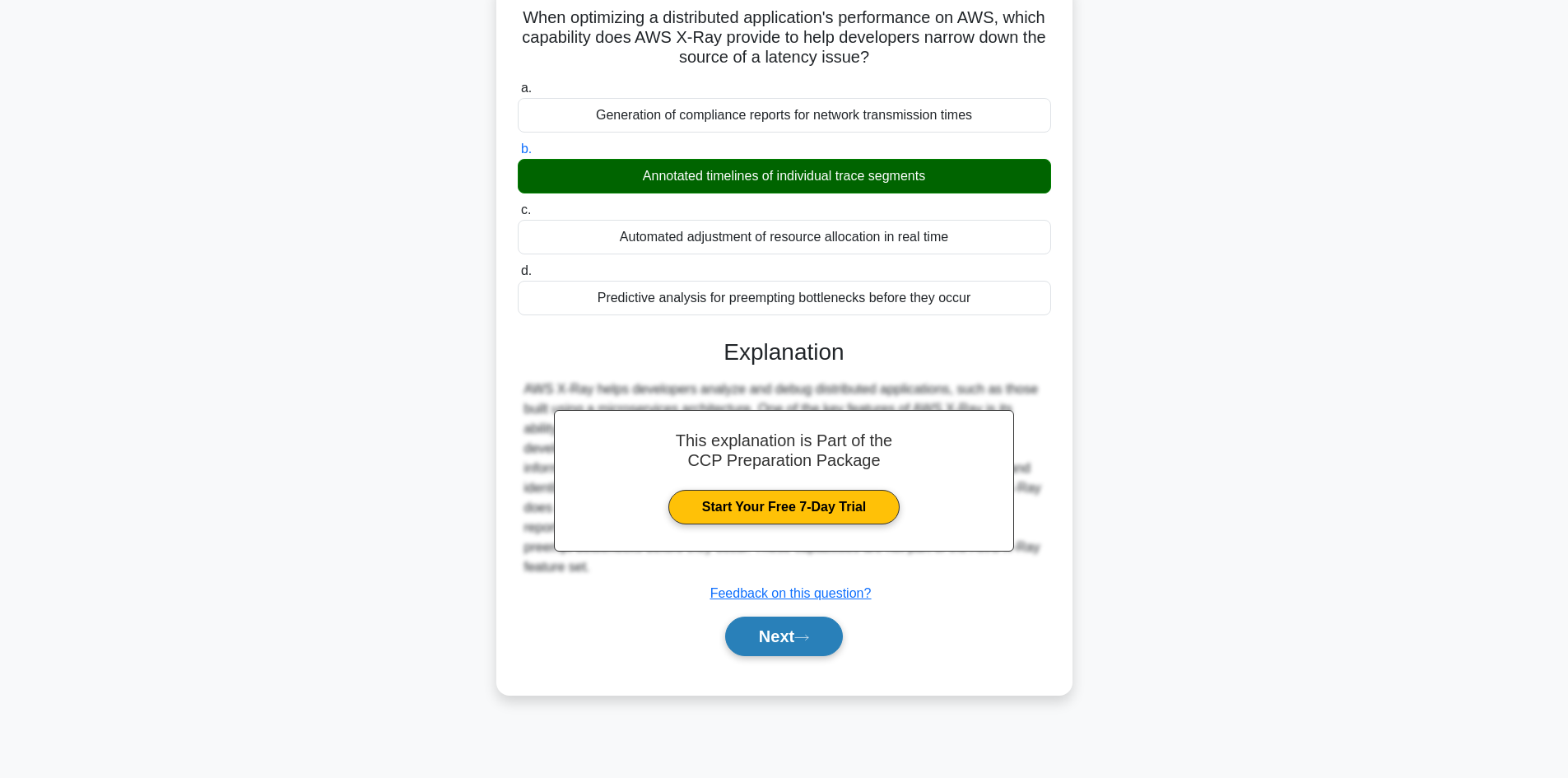
click at [806, 622] on button "Next" at bounding box center [784, 636] width 118 height 39
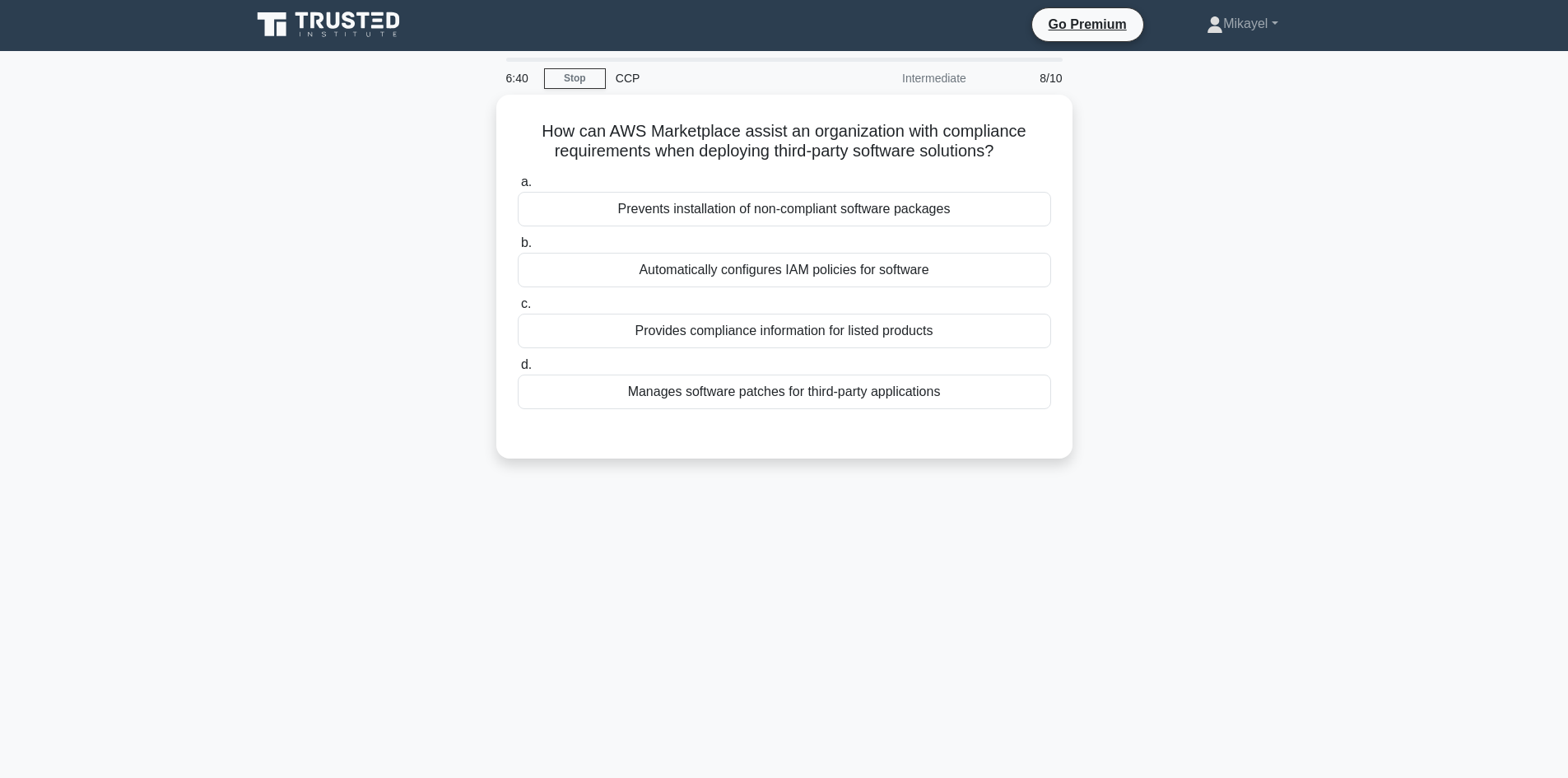
scroll to position [0, 0]
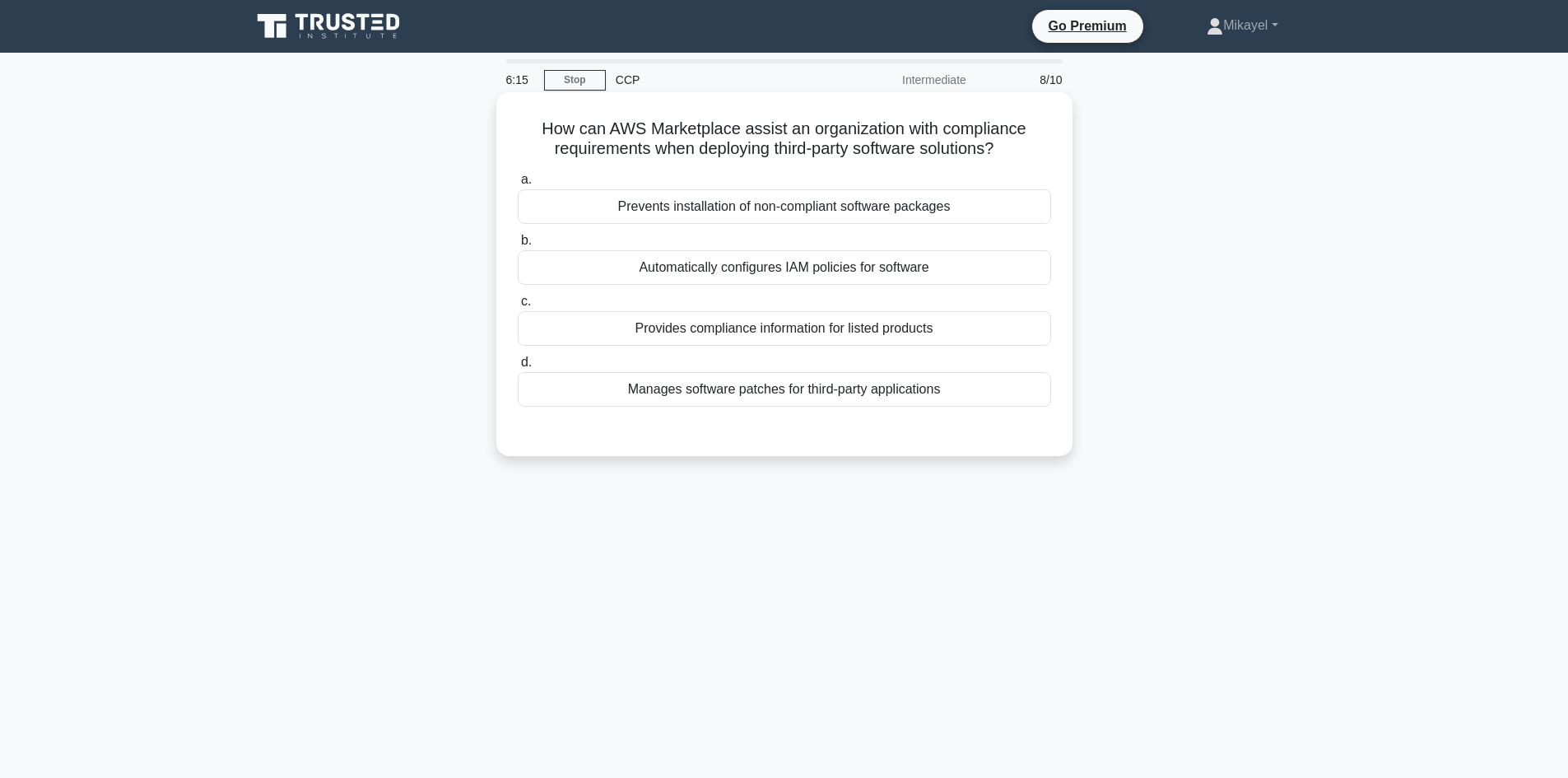
click at [743, 327] on div "Provides compliance information for listed products" at bounding box center [784, 328] width 534 height 34
click at [518, 307] on input "c. Provides compliance information for listed products" at bounding box center [518, 301] width 0 height 10
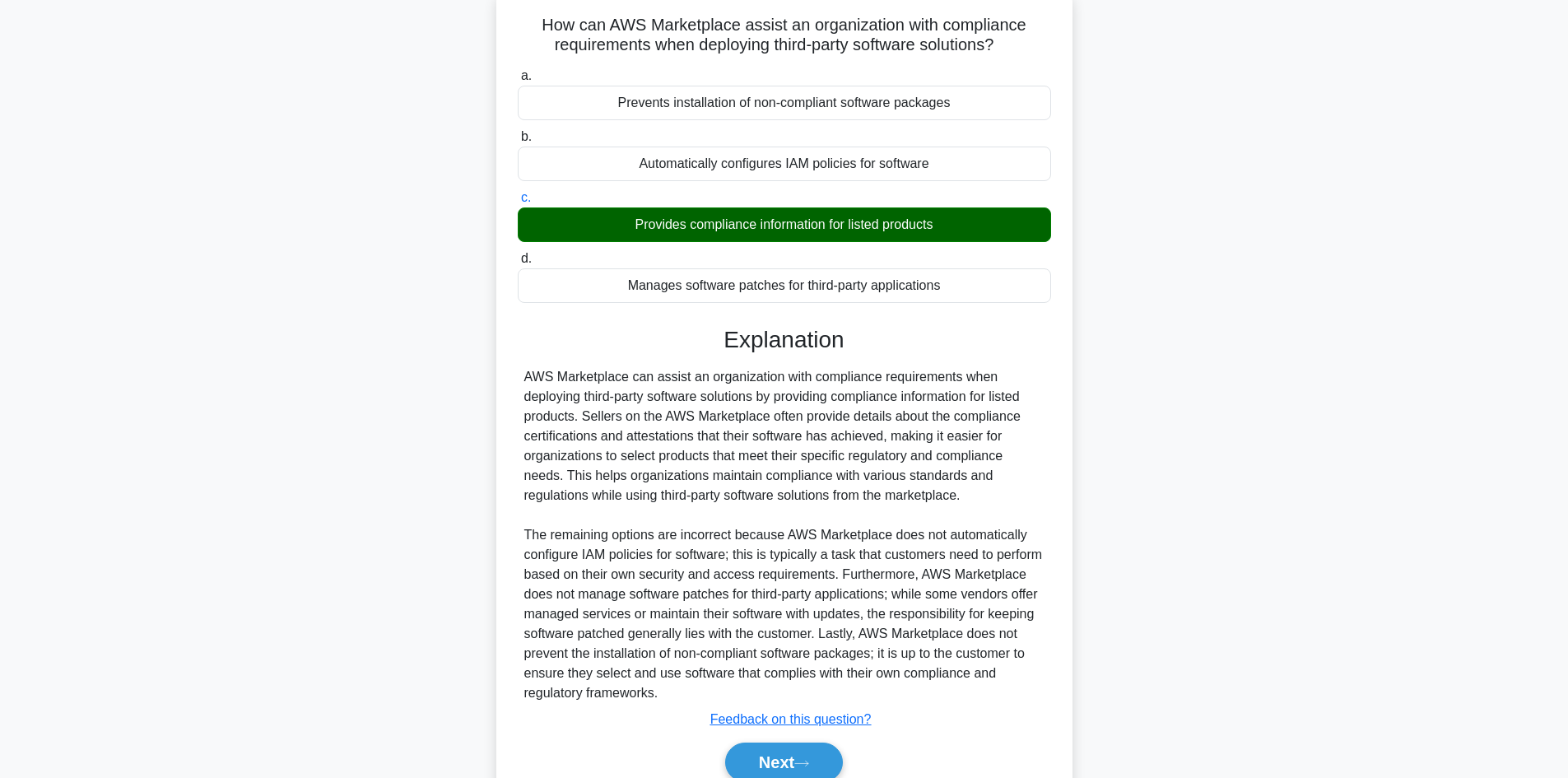
scroll to position [178, 0]
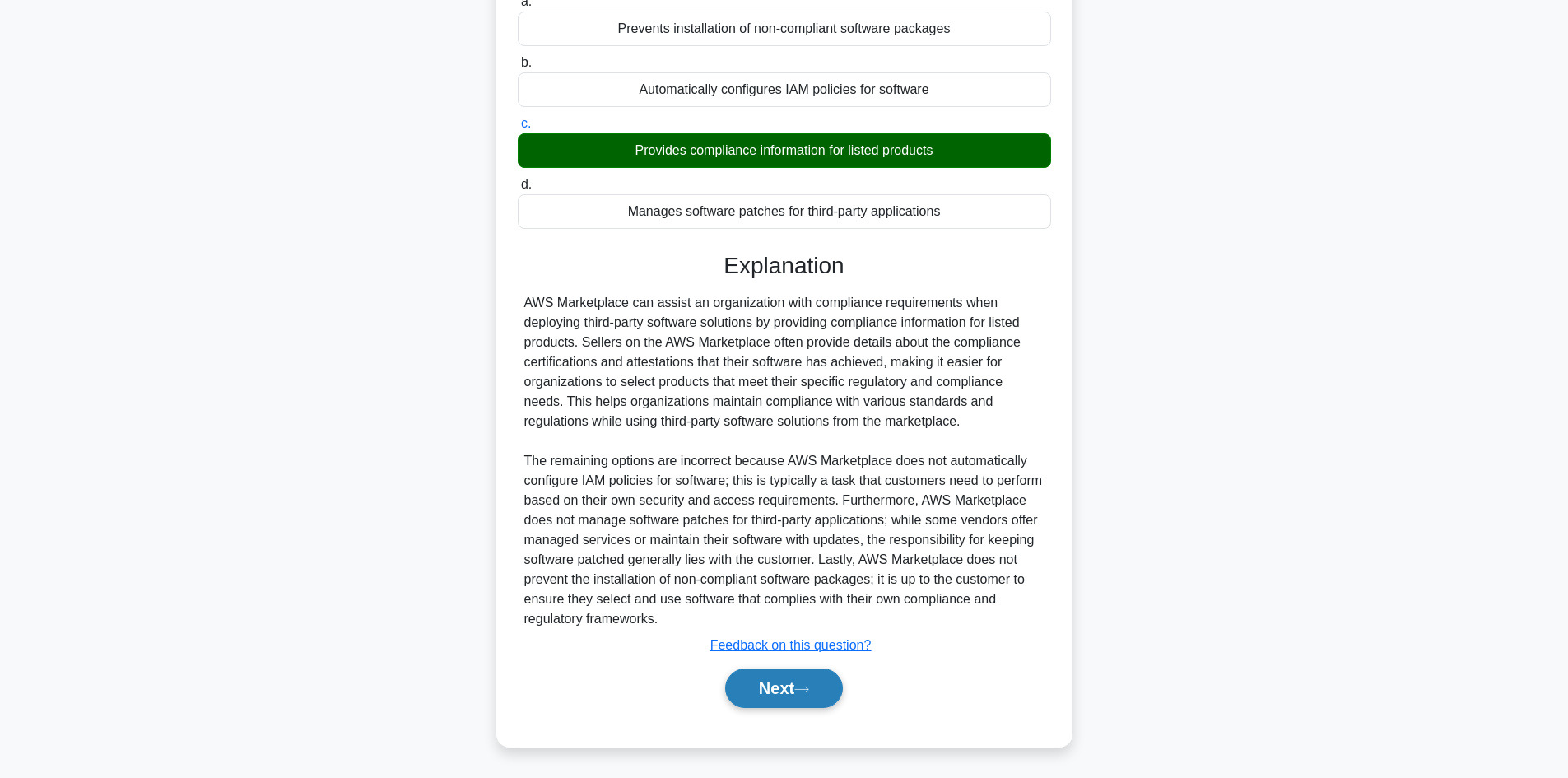
click at [783, 681] on button "Next" at bounding box center [784, 687] width 118 height 39
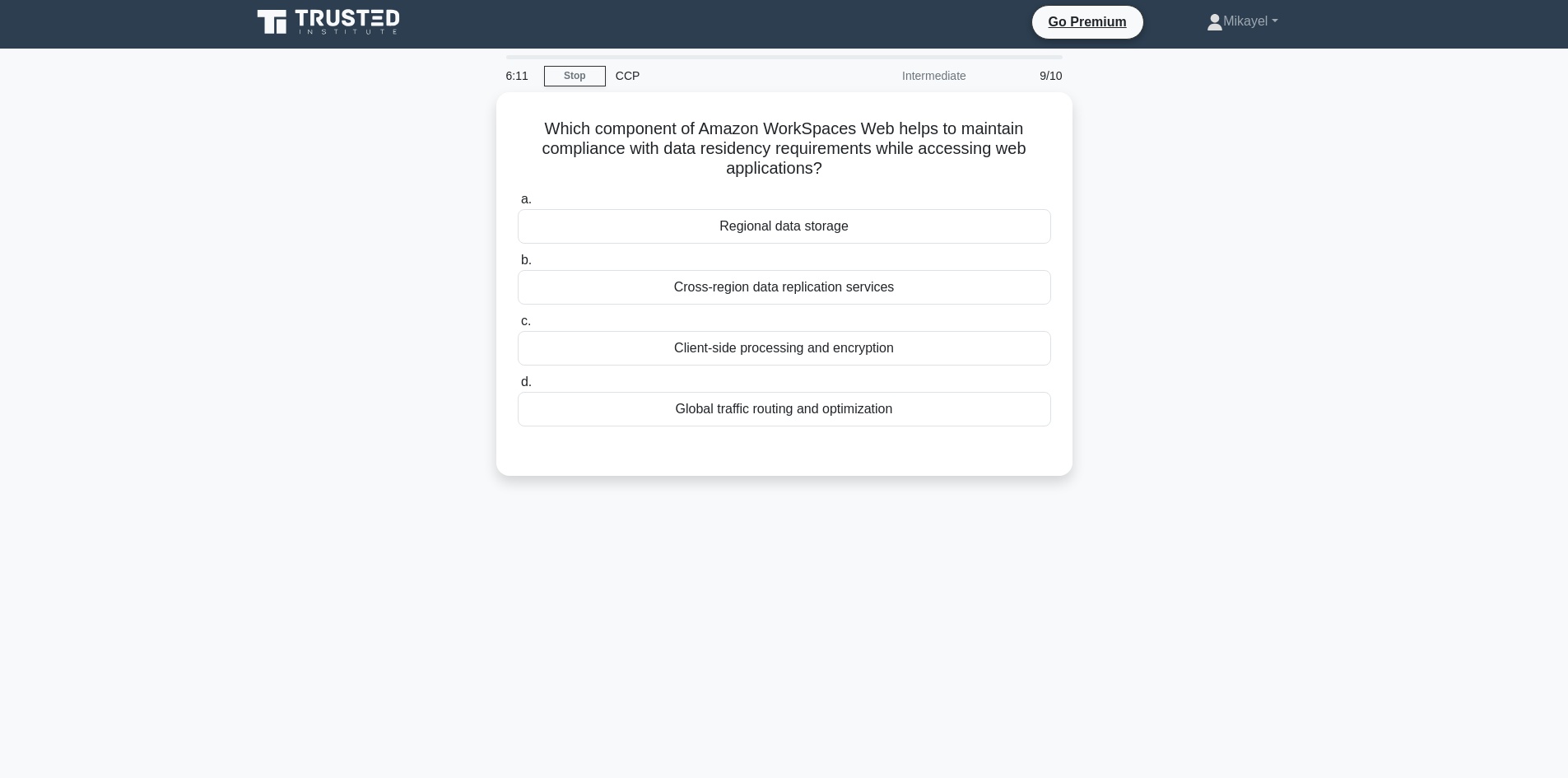
scroll to position [0, 0]
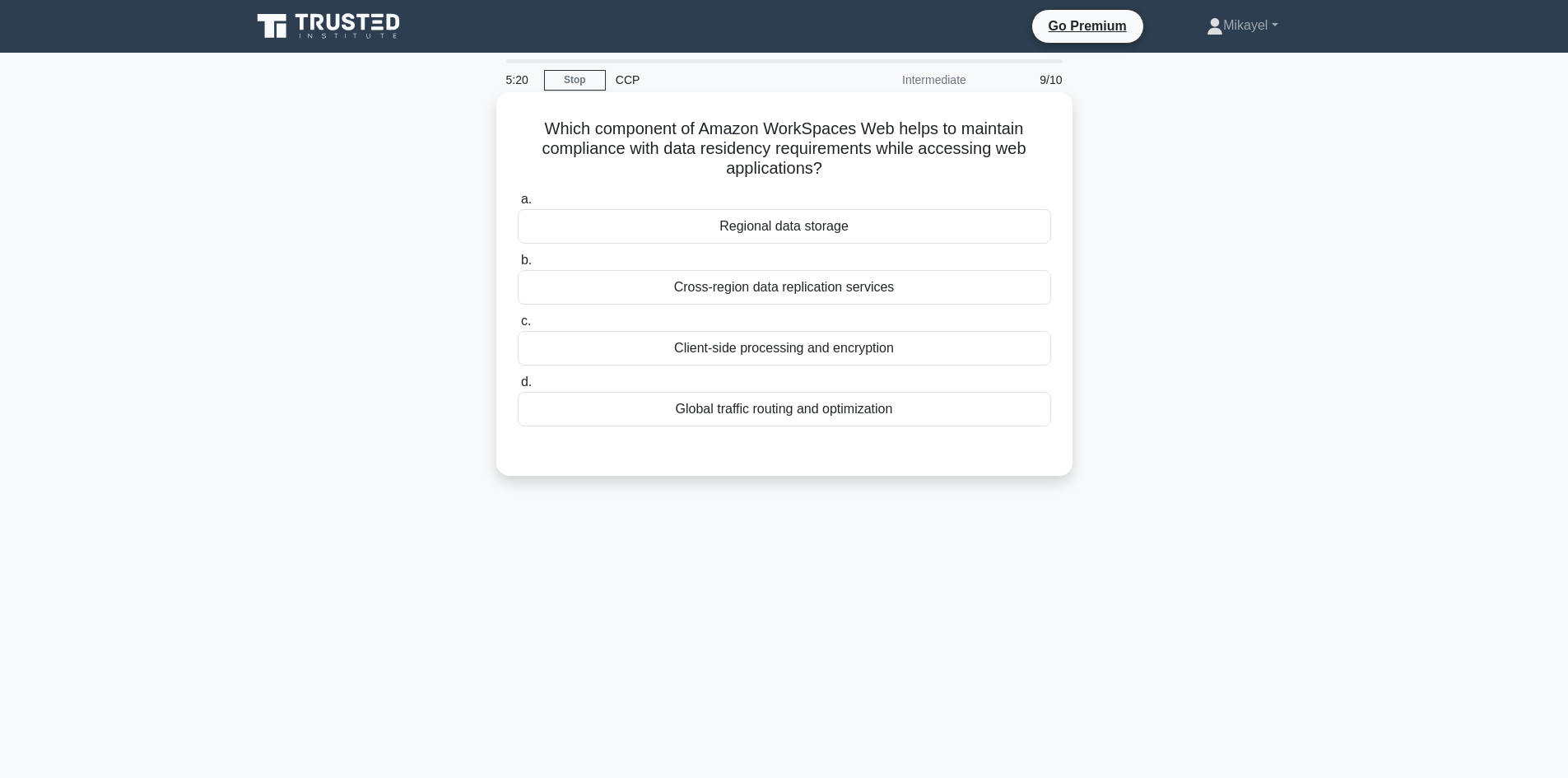
drag, startPoint x: 545, startPoint y: 126, endPoint x: 881, endPoint y: 174, distance: 339.4
click at [881, 174] on h5 "Which component of Amazon WorkSpaces Web helps to maintain compliance with data…" at bounding box center [784, 149] width 537 height 61
copy h5 "Which component of Amazon WorkSpaces Web helps to maintain compliance with data…"
click at [782, 229] on div "Regional data storage" at bounding box center [784, 226] width 534 height 34
click at [518, 205] on input "a. Regional data storage" at bounding box center [518, 199] width 0 height 10
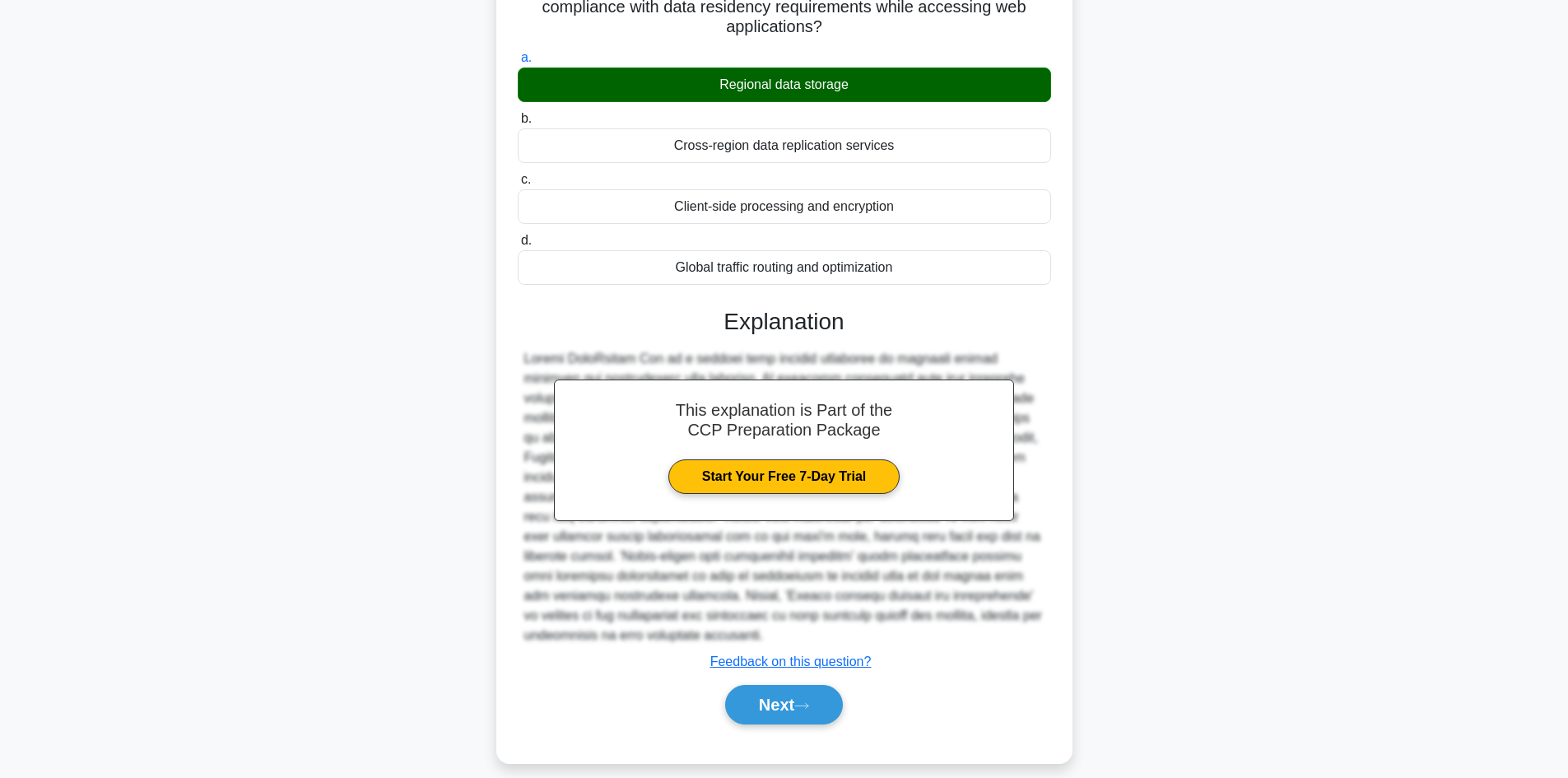
scroll to position [158, 0]
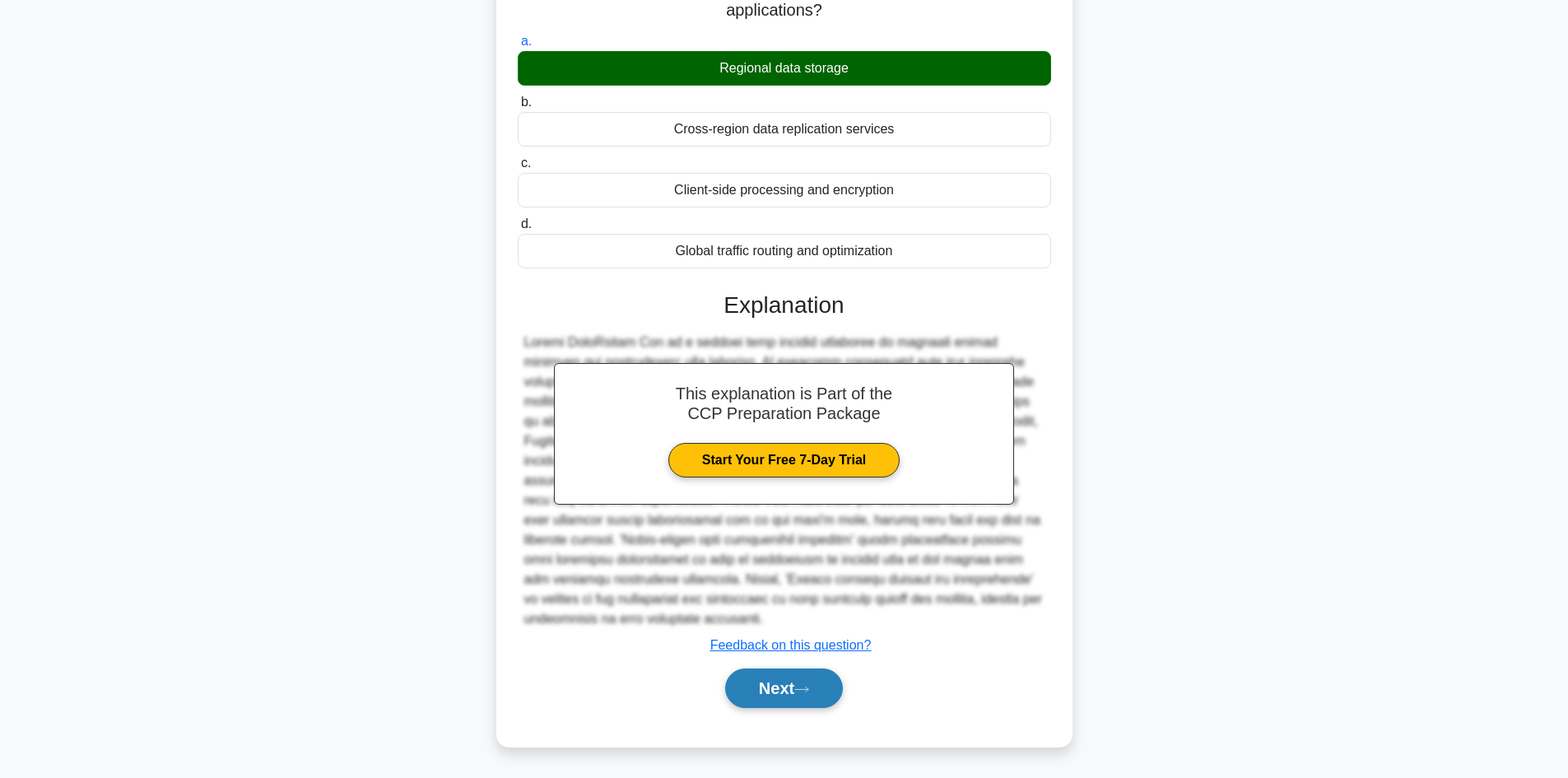
click at [806, 686] on icon at bounding box center [802, 690] width 15 height 10
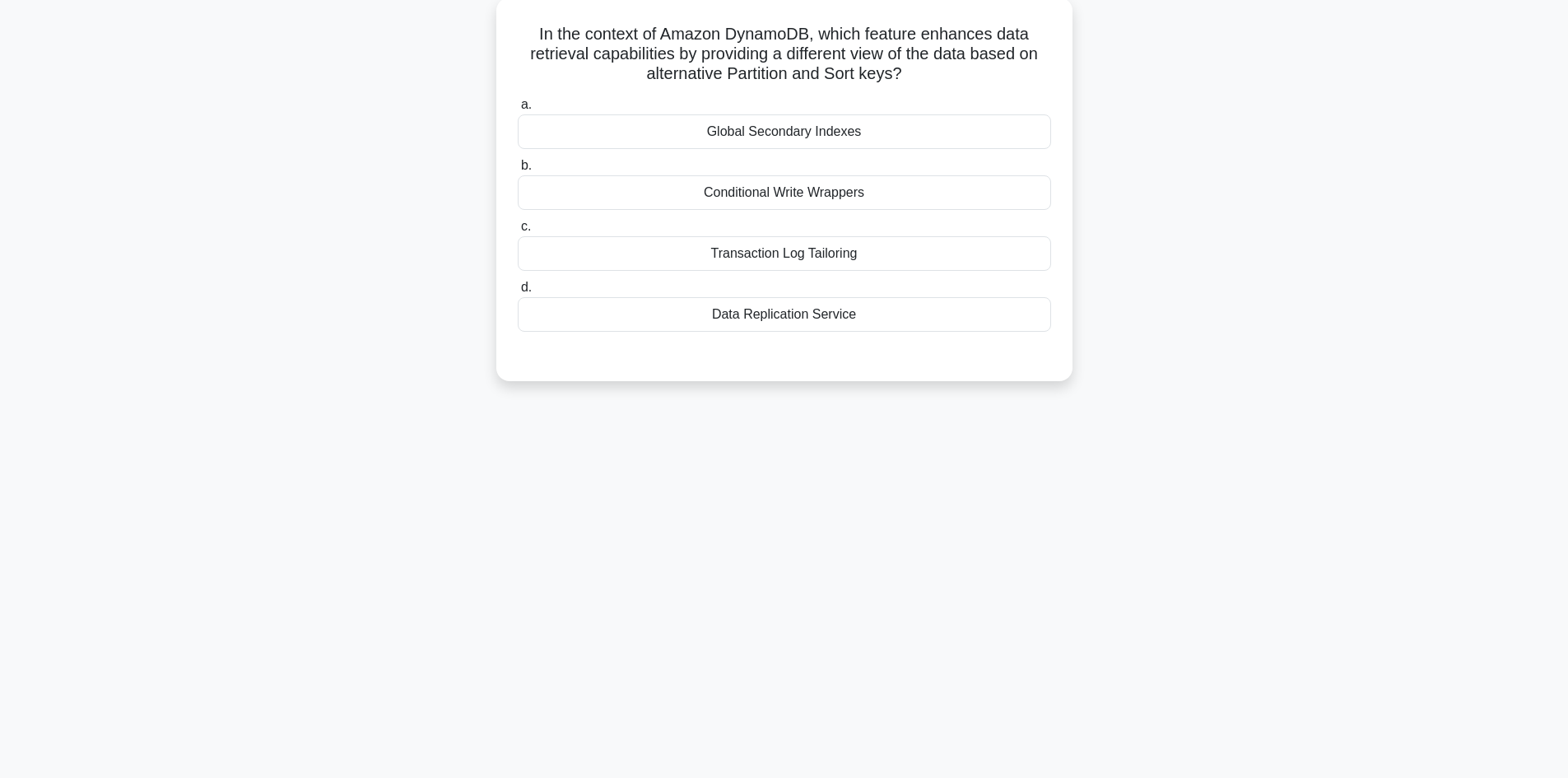
scroll to position [0, 0]
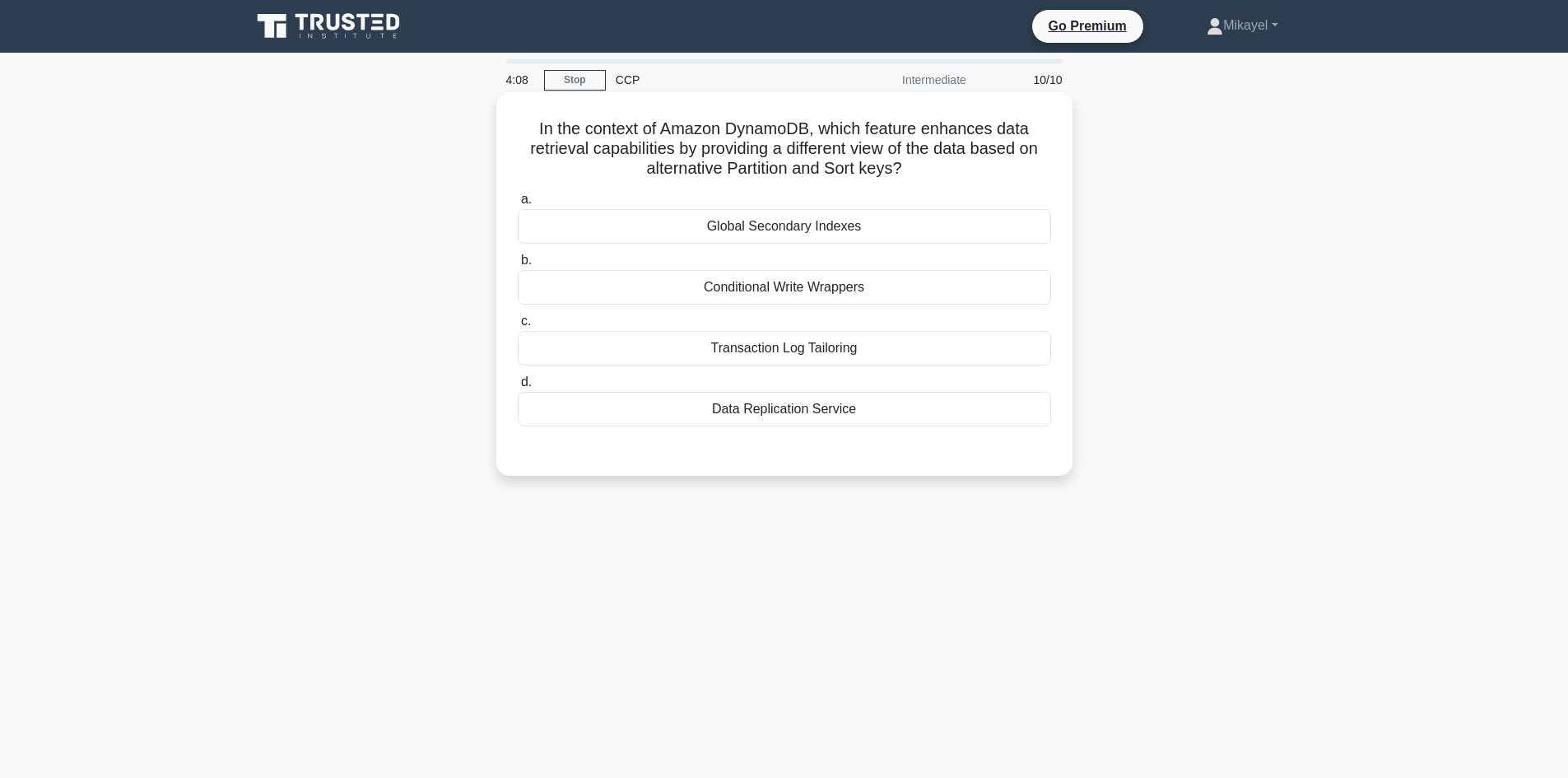
click at [700, 415] on div "Data Replication Service" at bounding box center [784, 409] width 534 height 34
click at [518, 388] on input "d. Data Replication Service" at bounding box center [518, 382] width 0 height 10
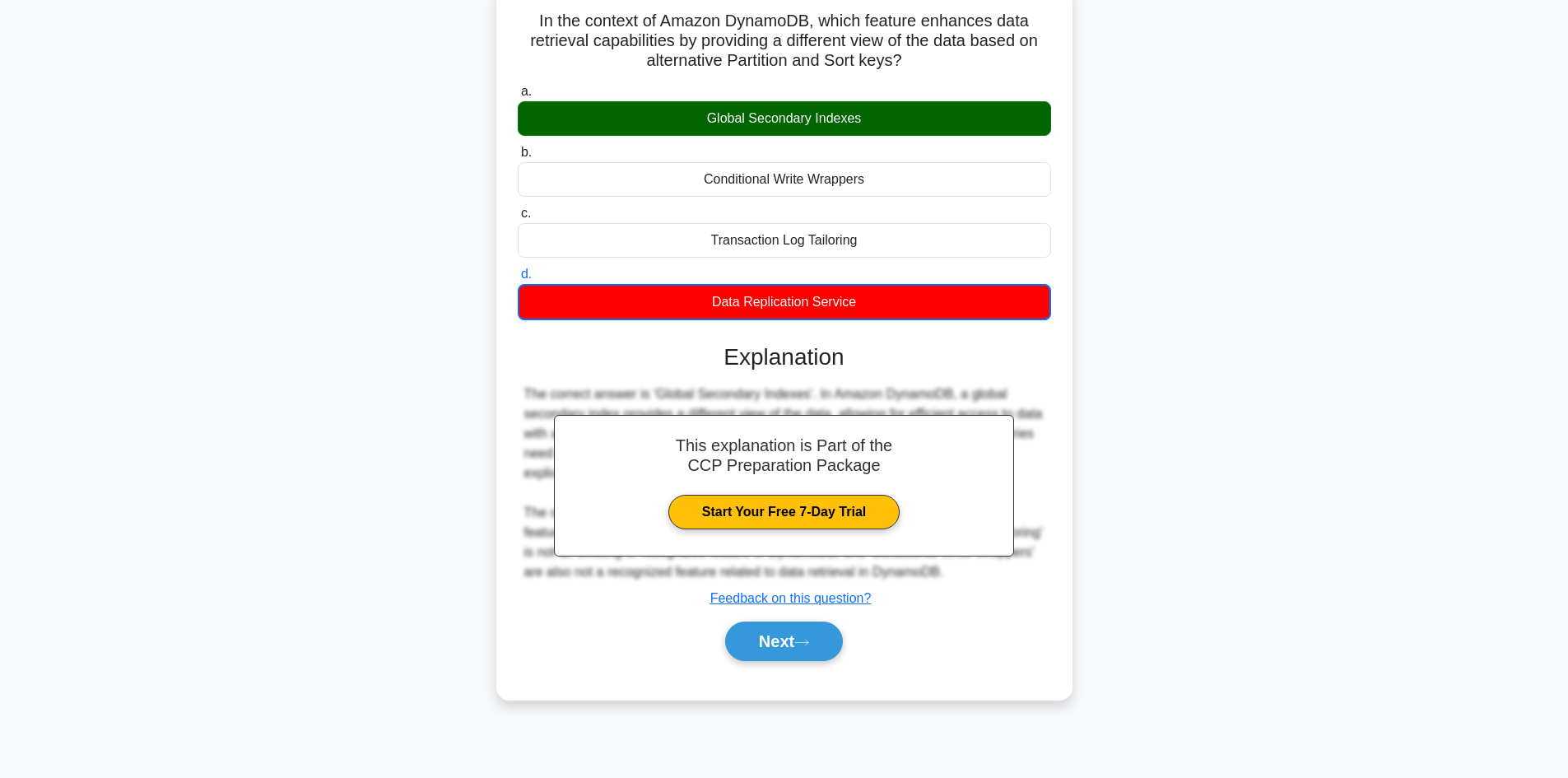
scroll to position [112, 0]
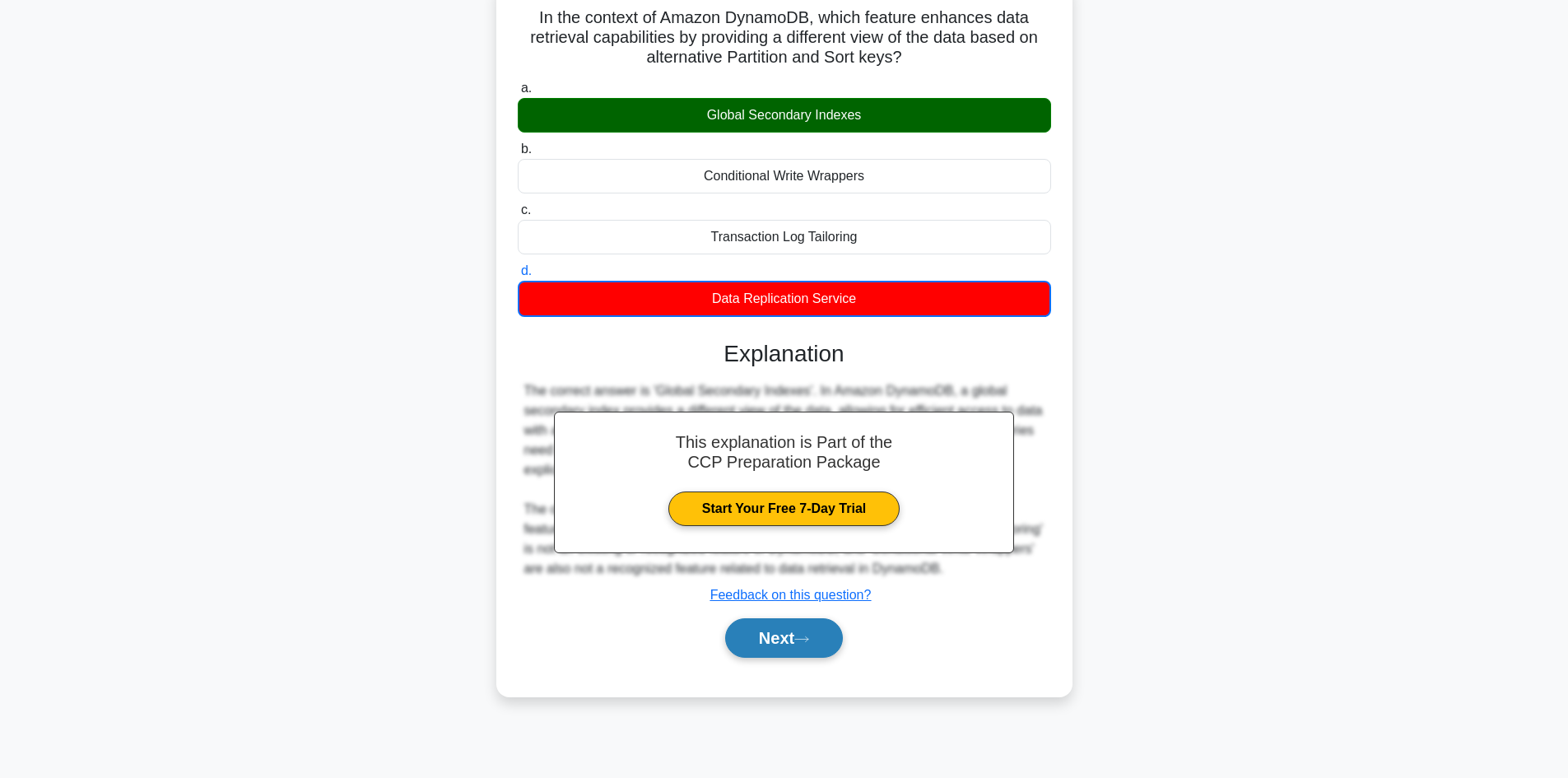
click at [806, 648] on button "Next" at bounding box center [784, 638] width 118 height 39
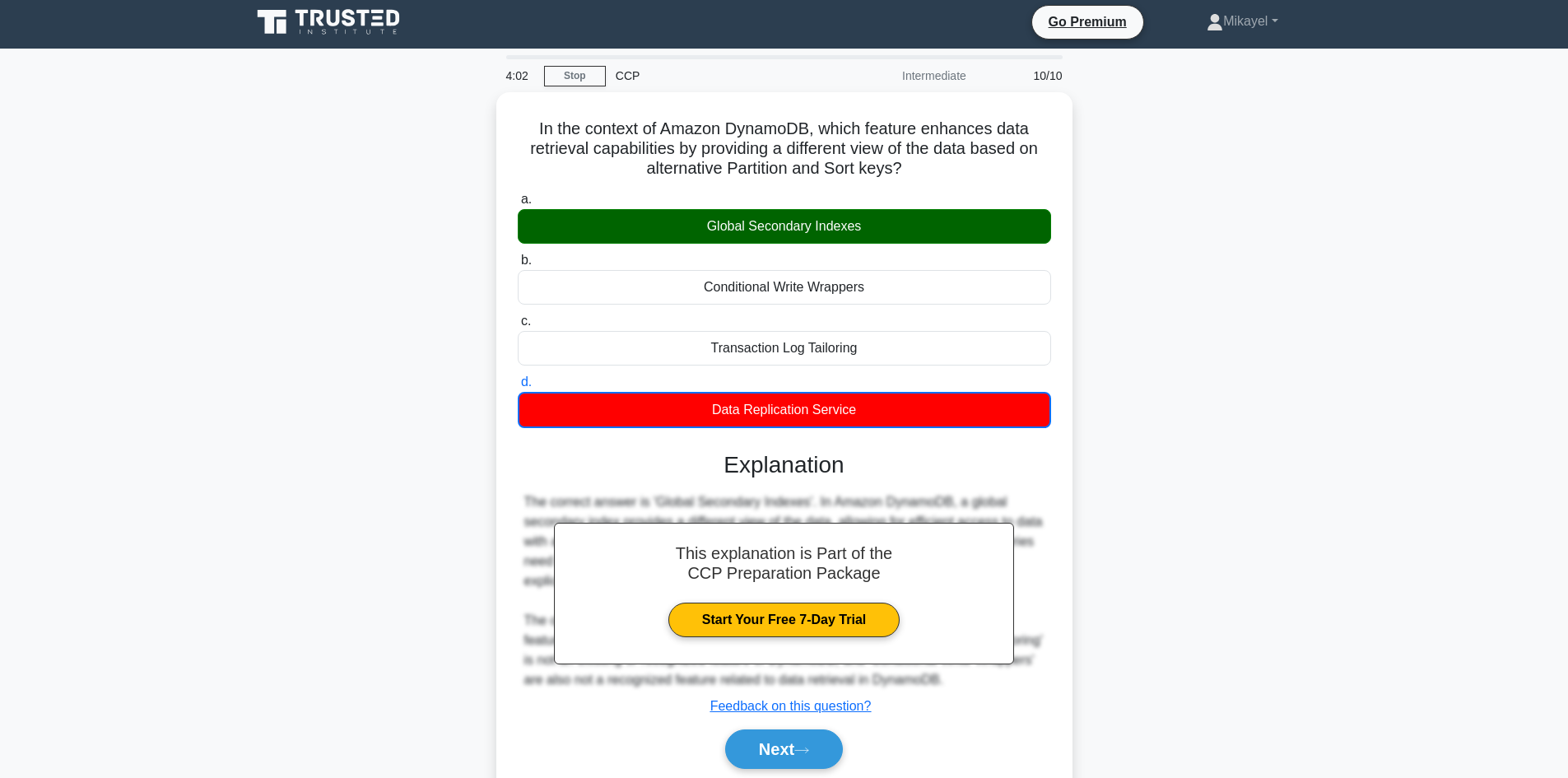
scroll to position [0, 0]
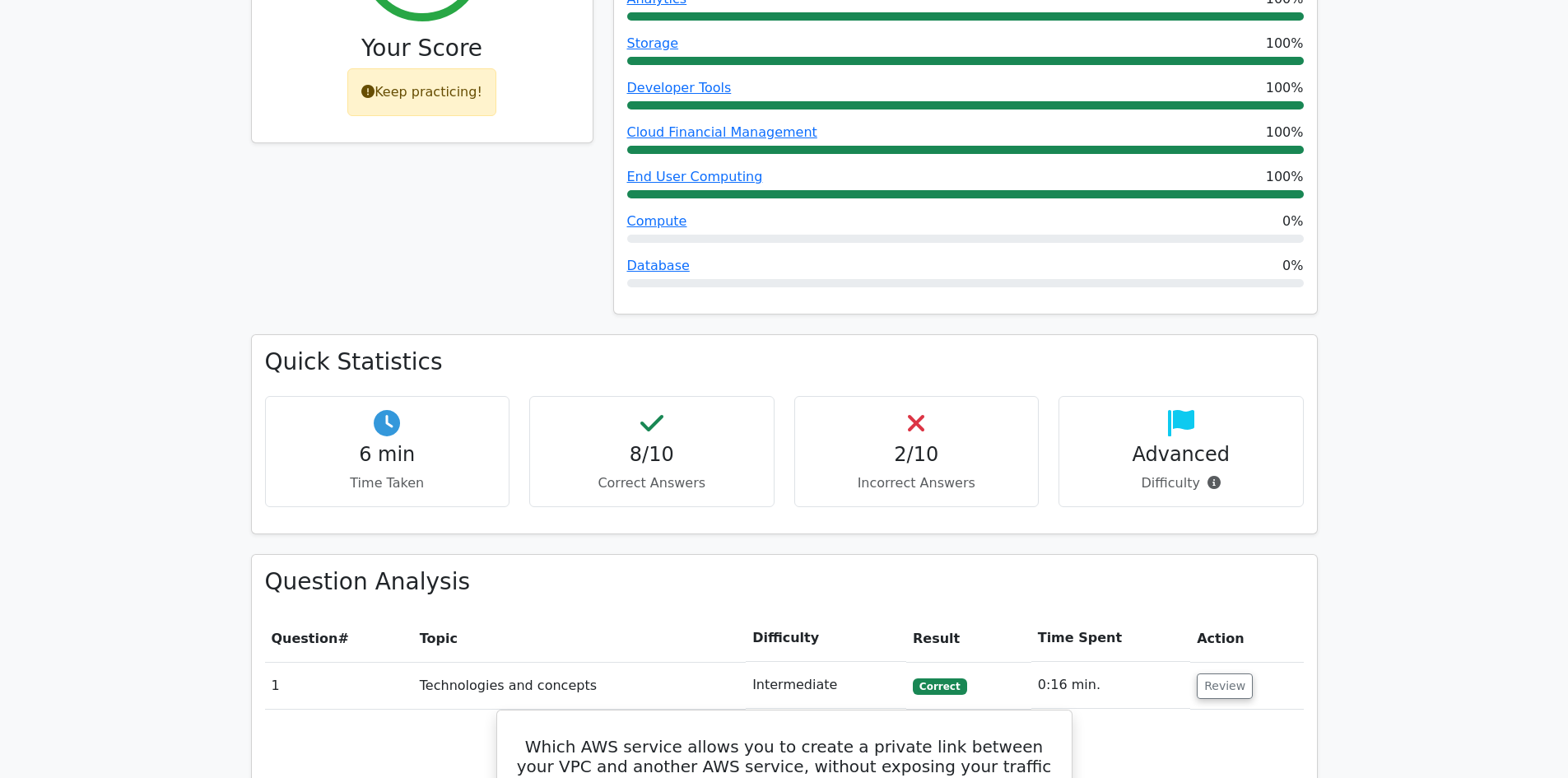
scroll to position [790, 0]
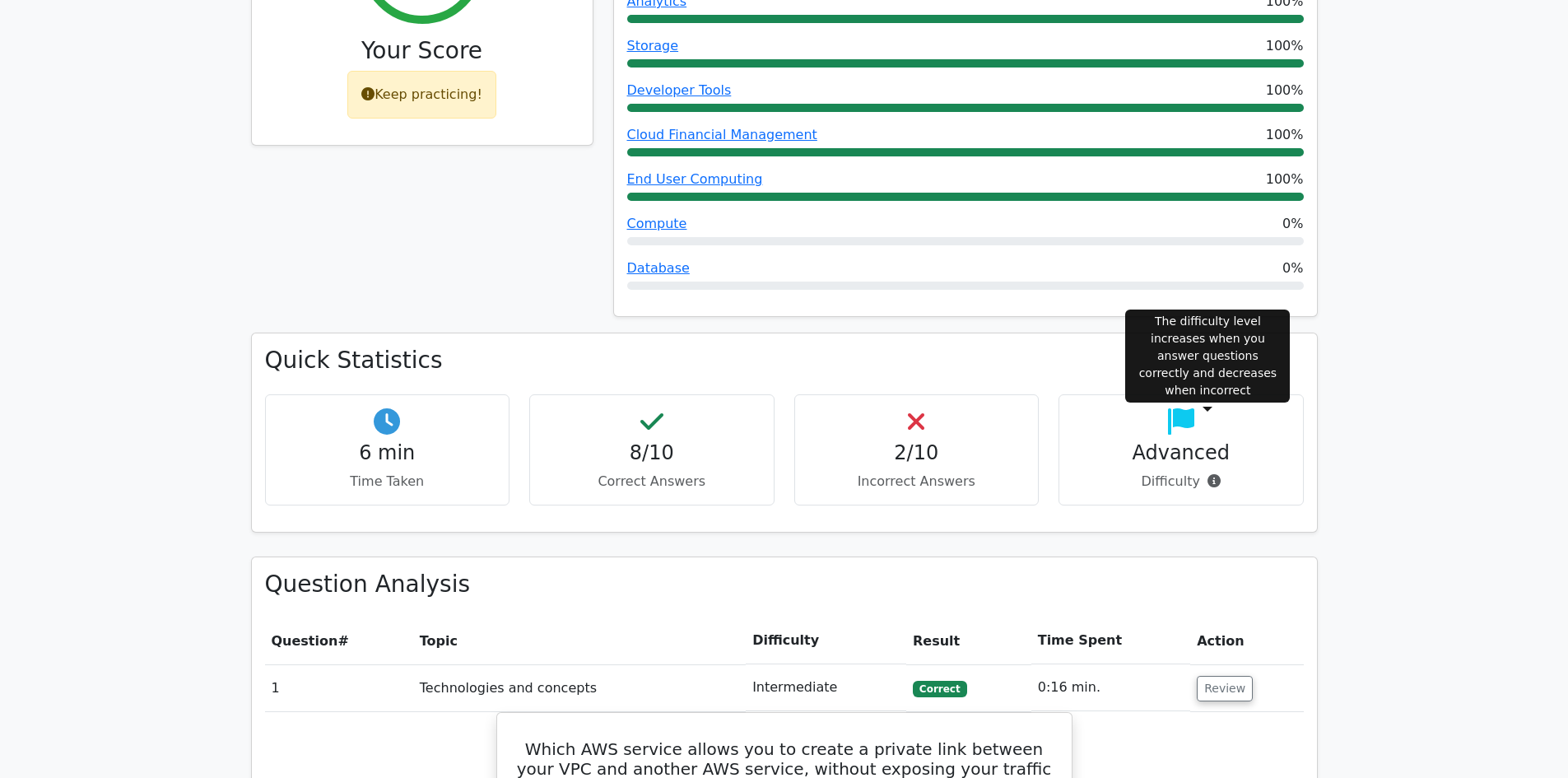
click at [1212, 474] on icon at bounding box center [1214, 481] width 13 height 13
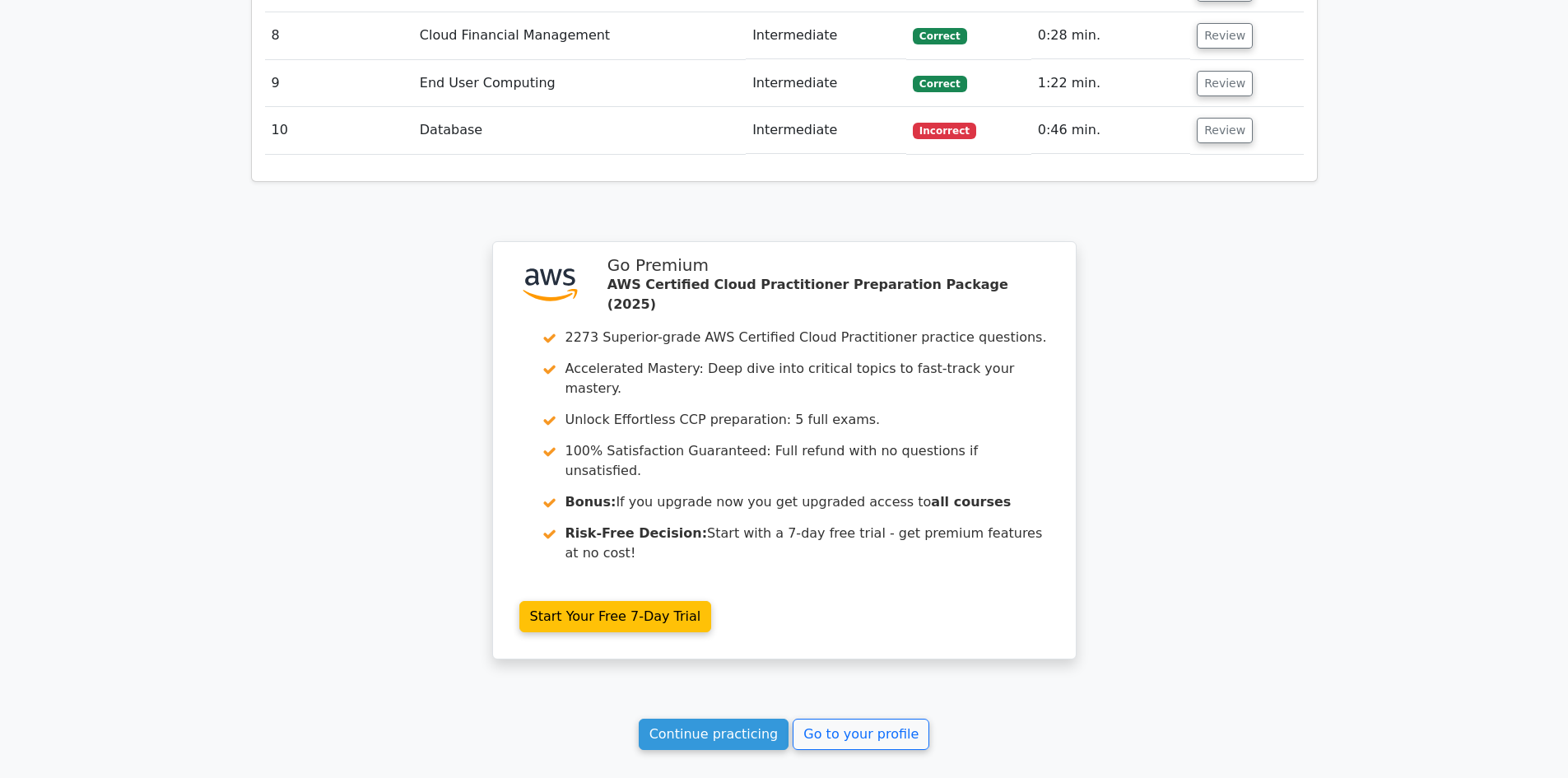
scroll to position [2688, 0]
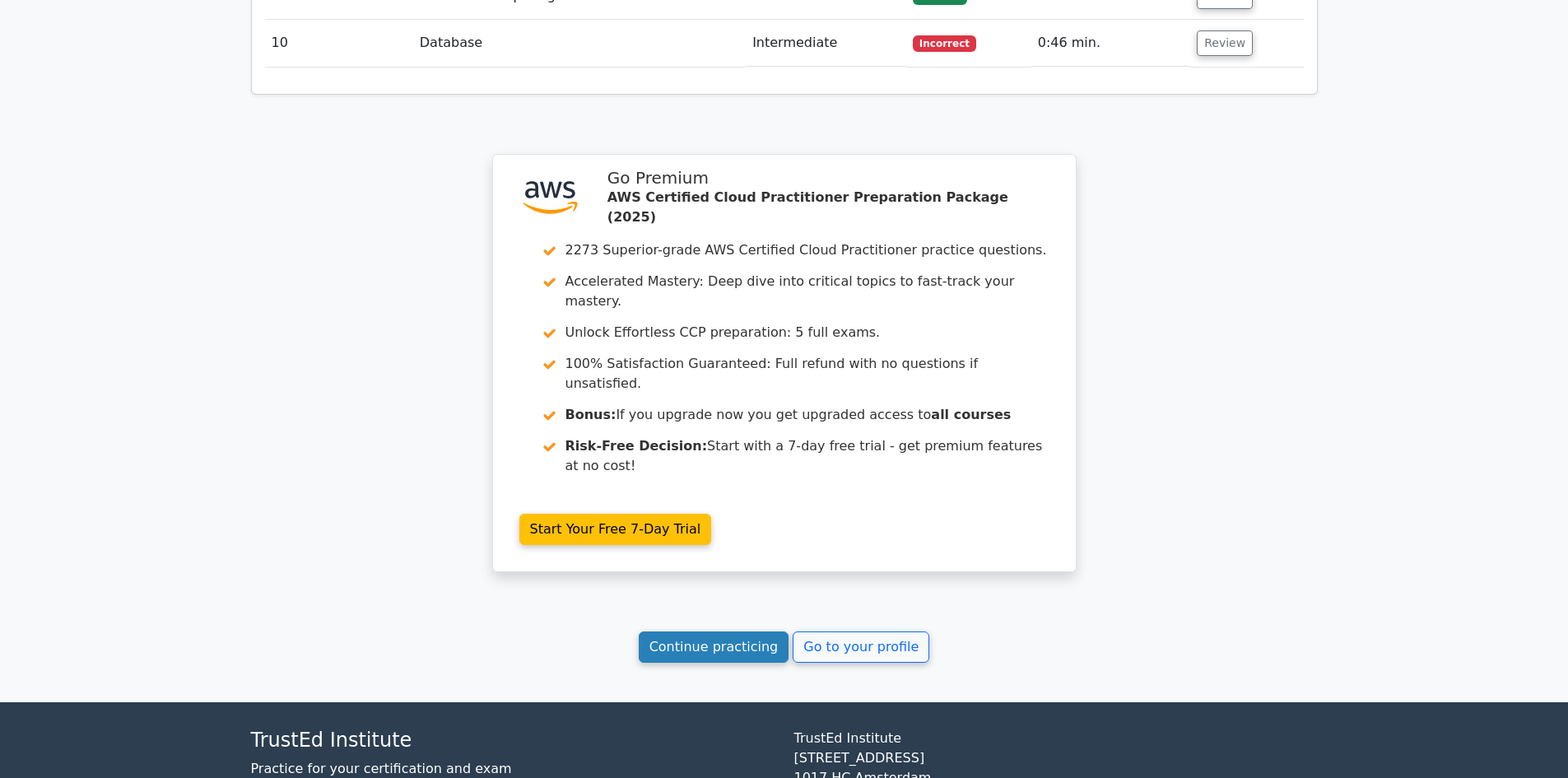
click at [723, 631] on link "Continue practicing" at bounding box center [714, 646] width 151 height 31
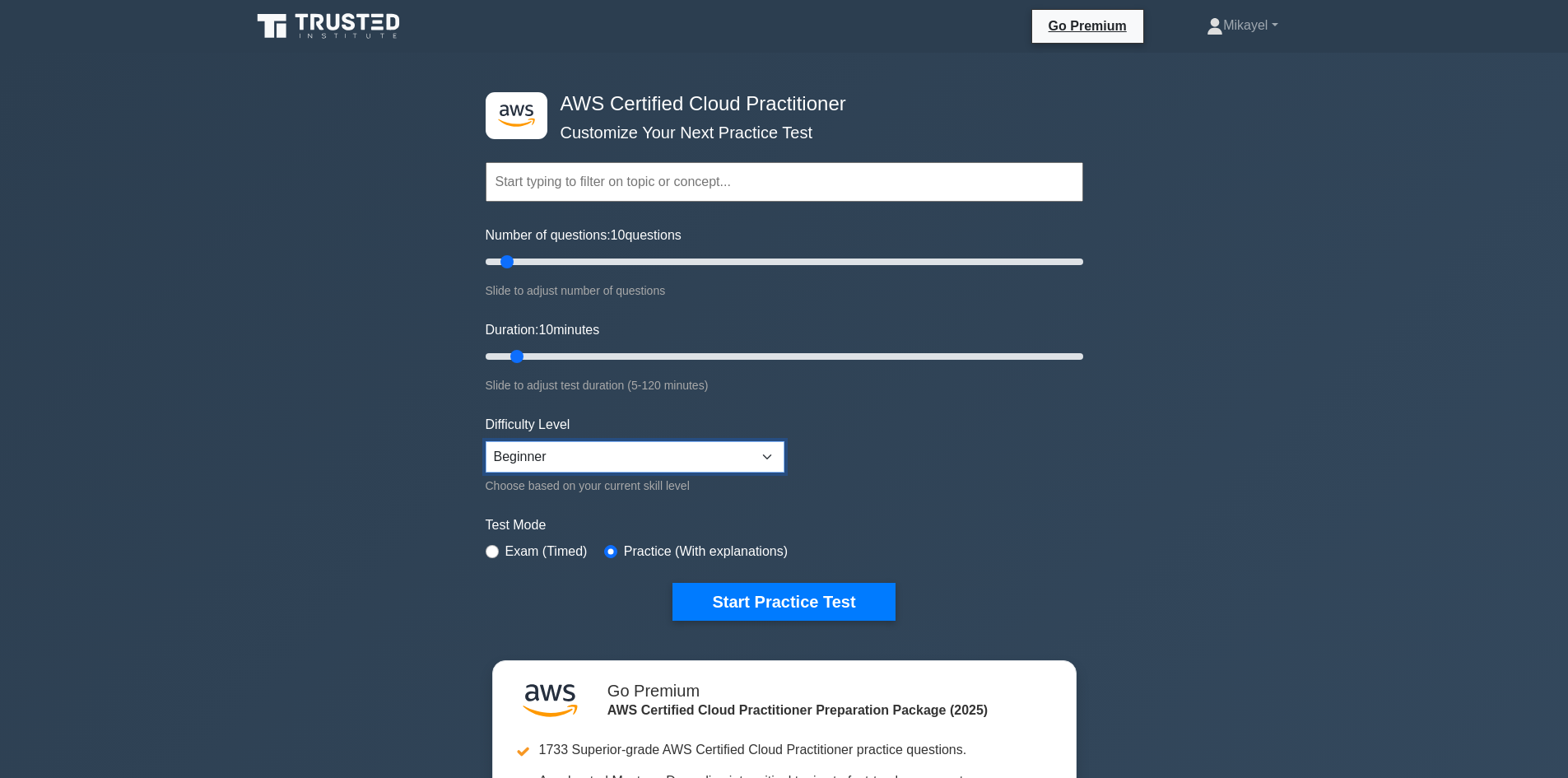
drag, startPoint x: 554, startPoint y: 459, endPoint x: 1122, endPoint y: 449, distance: 568.1
click at [1122, 449] on div ".st0{fill:#252F3E;} .st1{fill-rule:evenodd;clip-rule:evenodd;fill:#FF9900;} AWS…" at bounding box center [784, 543] width 1568 height 983
